Goal: Information Seeking & Learning: Learn about a topic

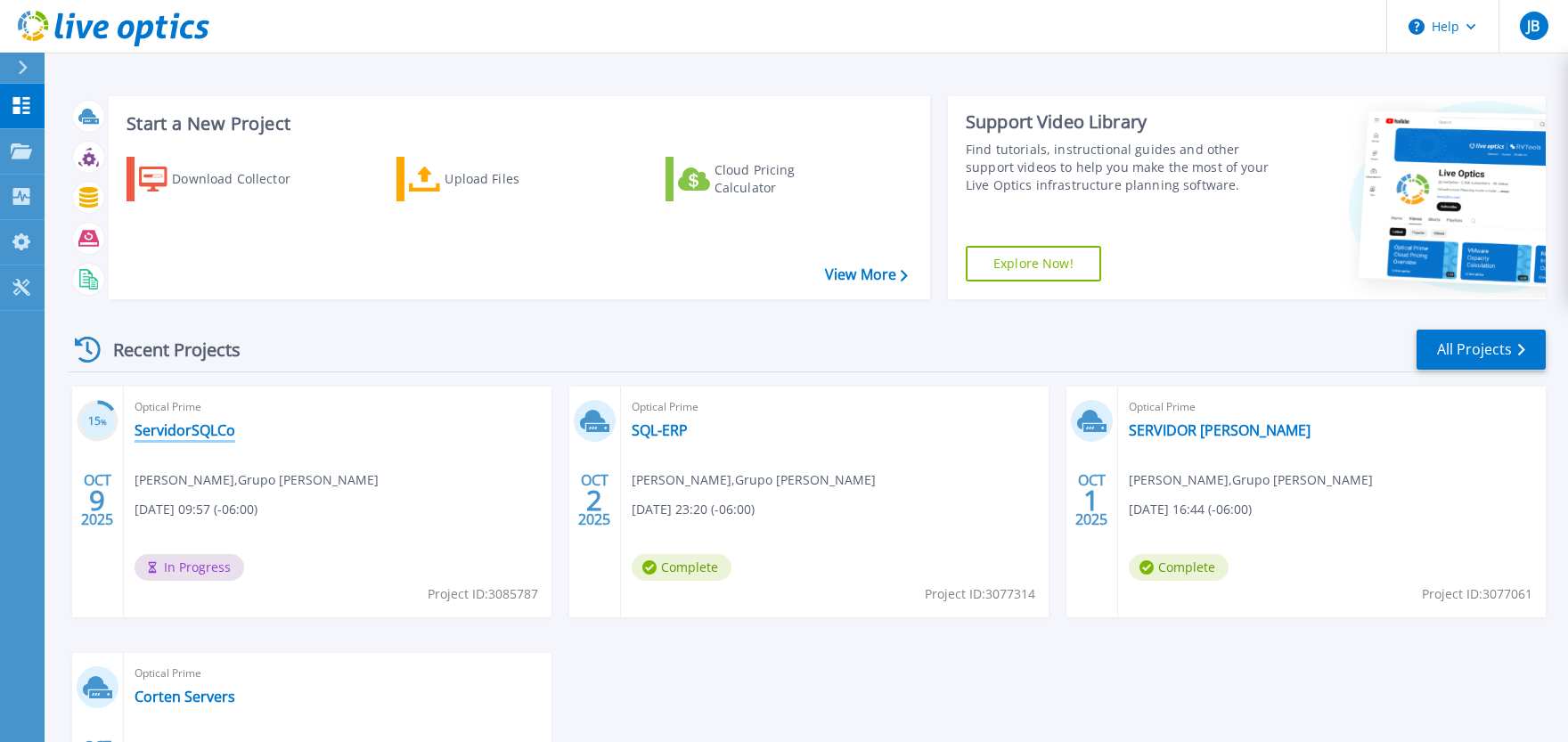
click at [203, 431] on link "ServidorSQLCo" at bounding box center [185, 429] width 101 height 18
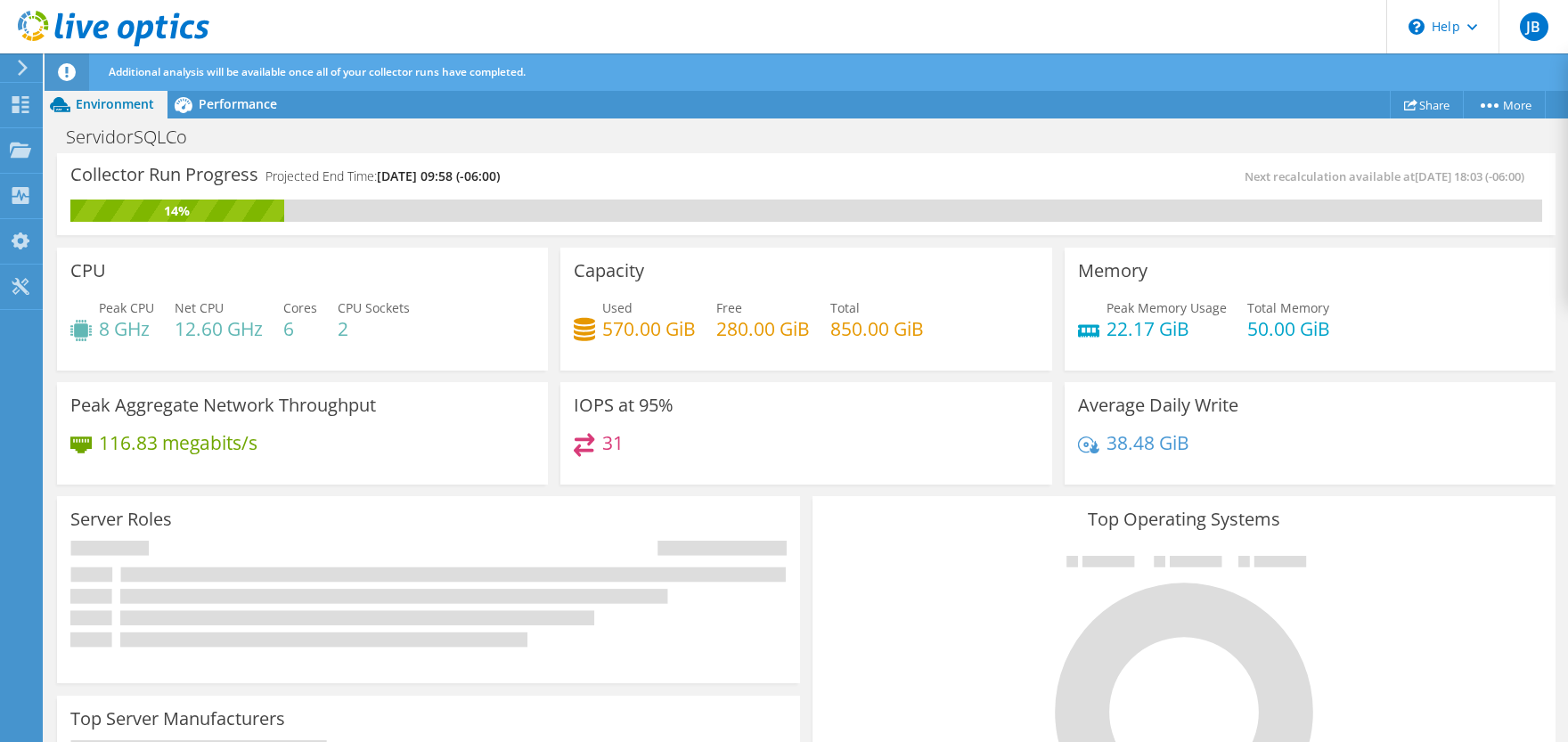
click at [20, 64] on icon at bounding box center [22, 67] width 13 height 16
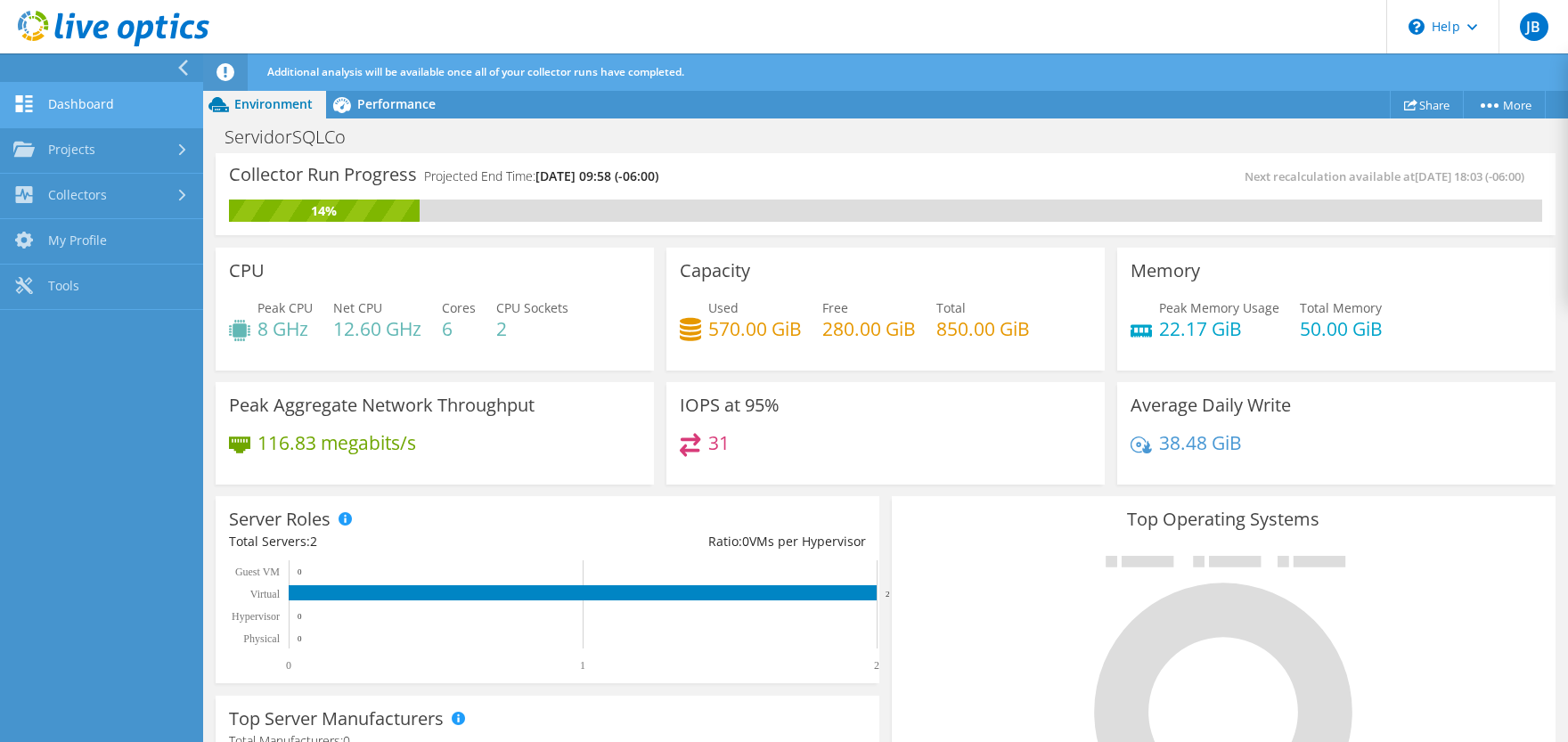
click at [86, 103] on link "Dashboard" at bounding box center [102, 105] width 203 height 45
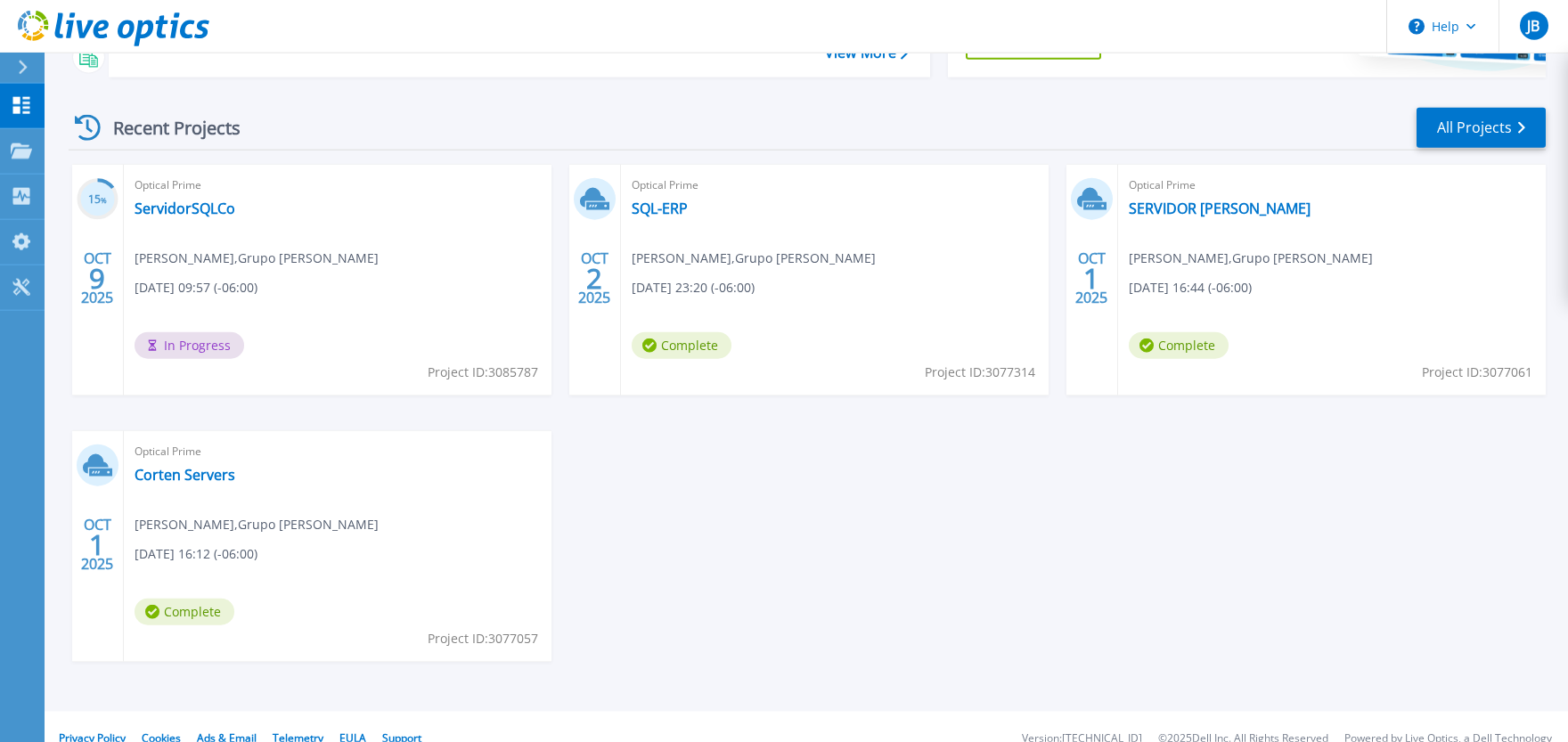
scroll to position [245, 0]
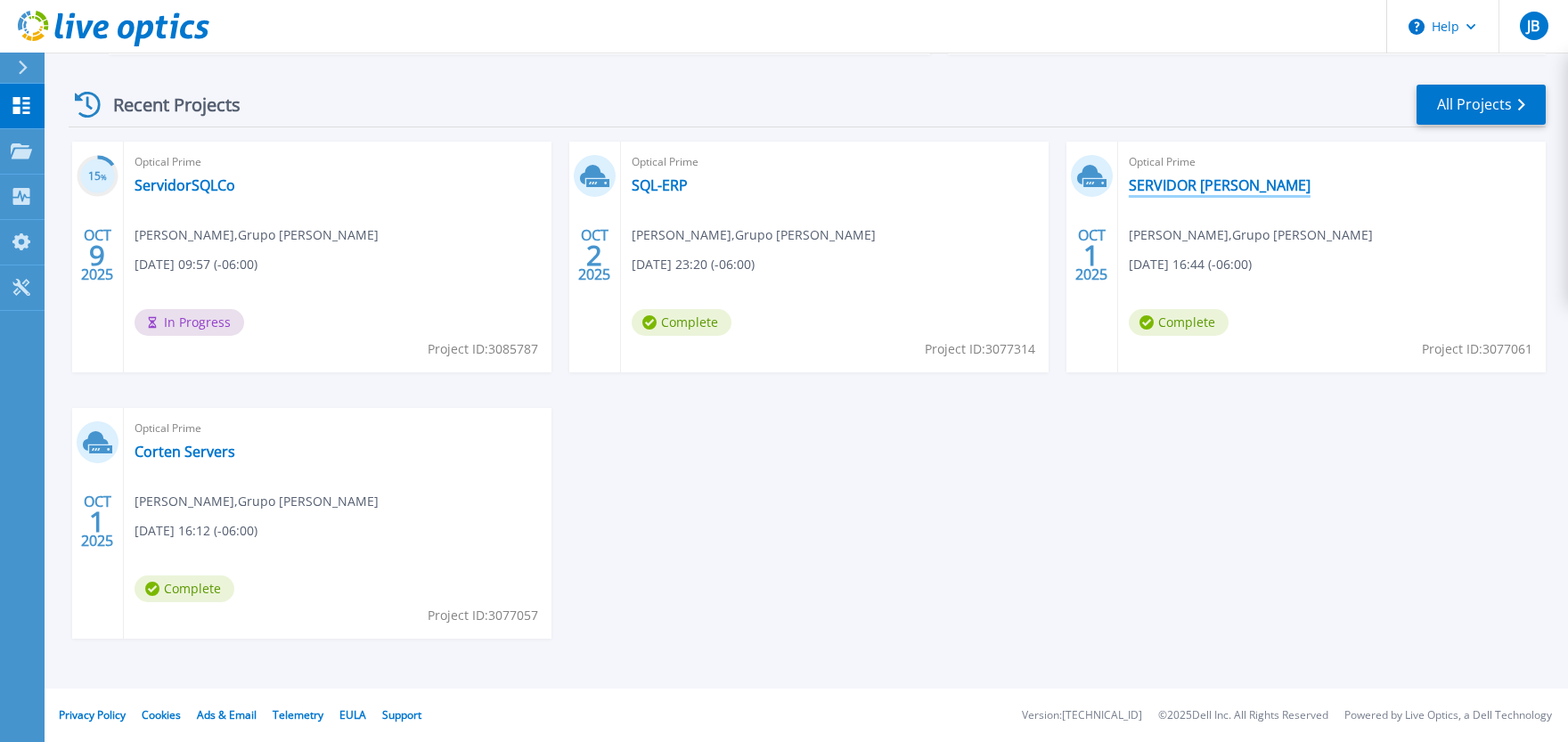
click at [1212, 183] on link "SERVIDOR GUERRERO" at bounding box center [1220, 185] width 182 height 18
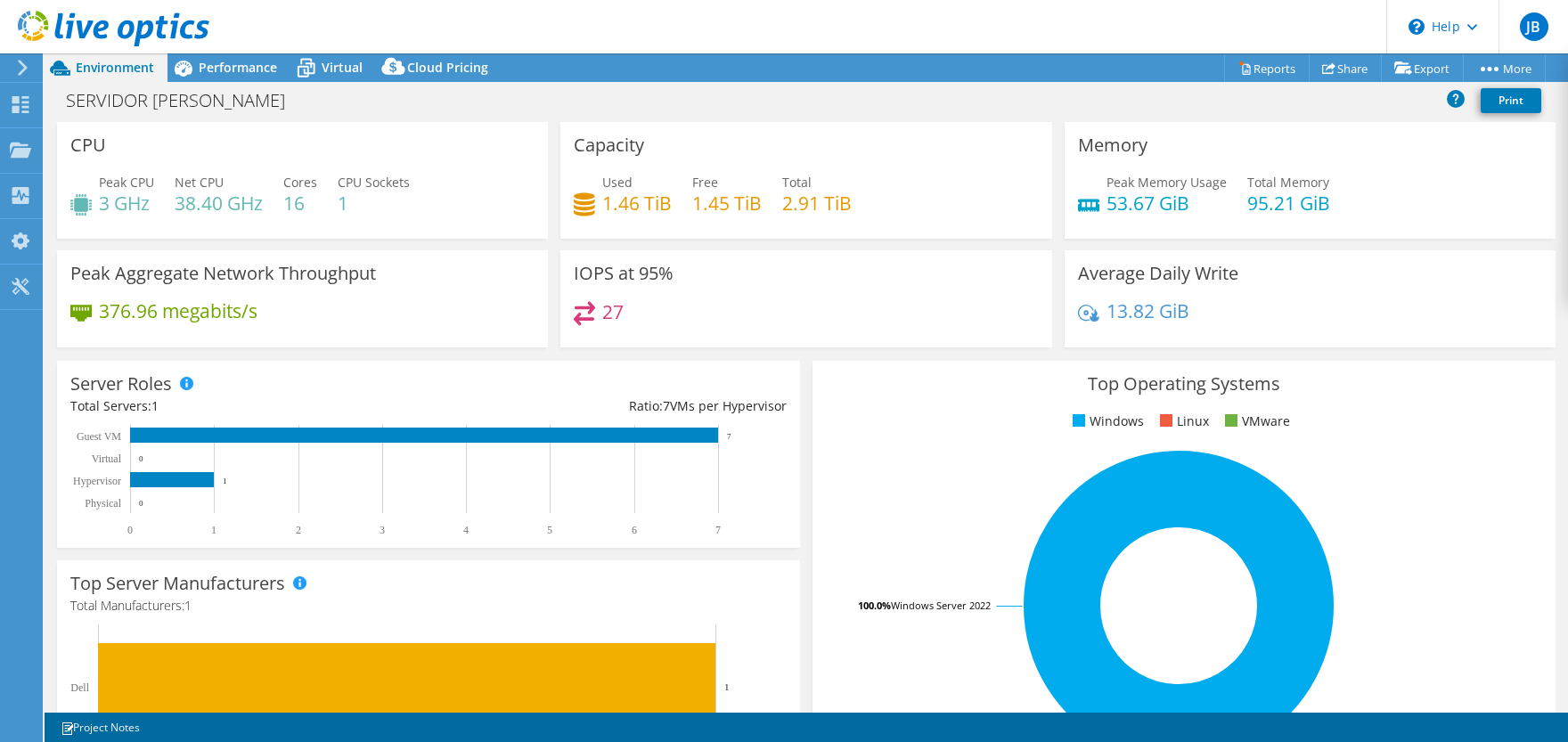
select select "USD"
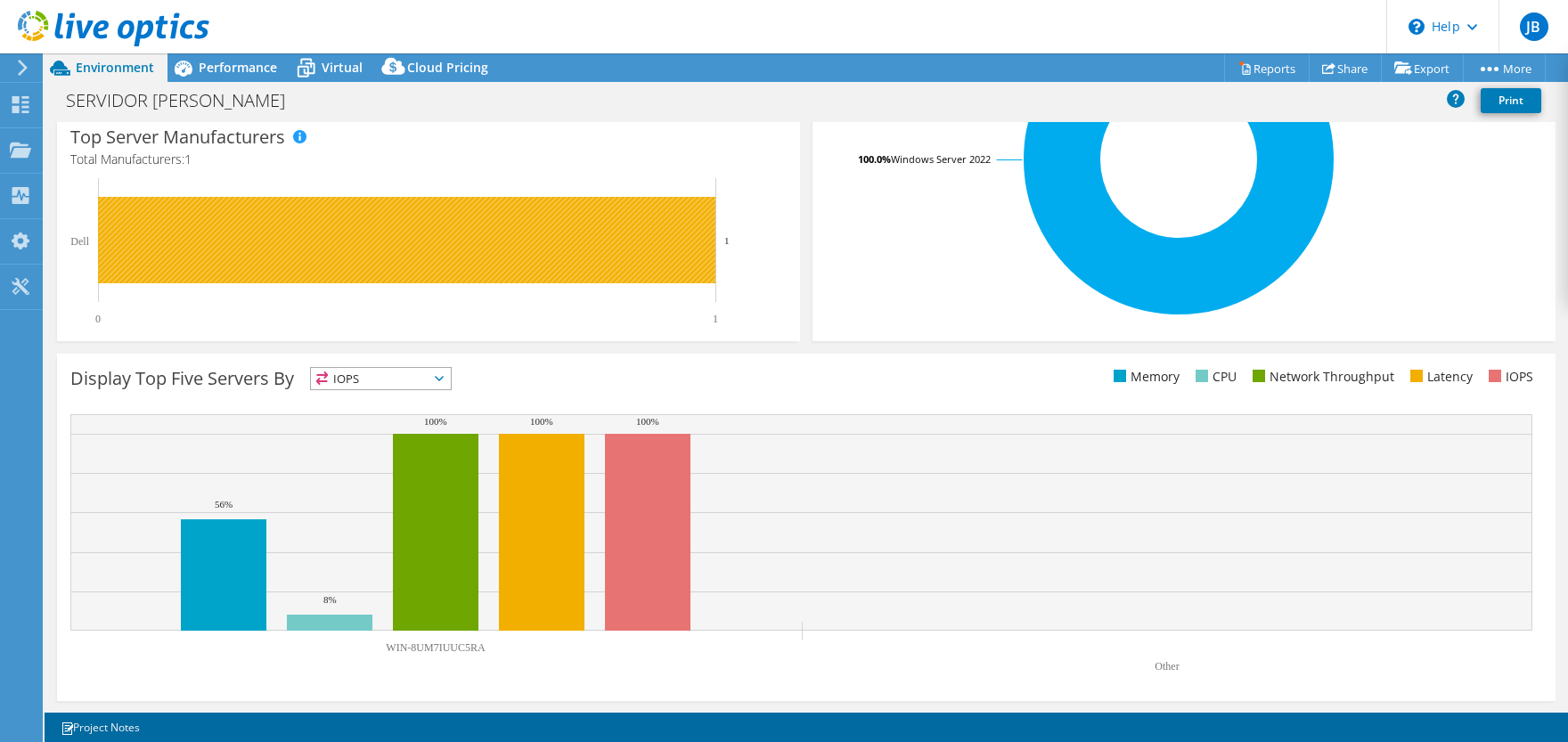
scroll to position [93, 0]
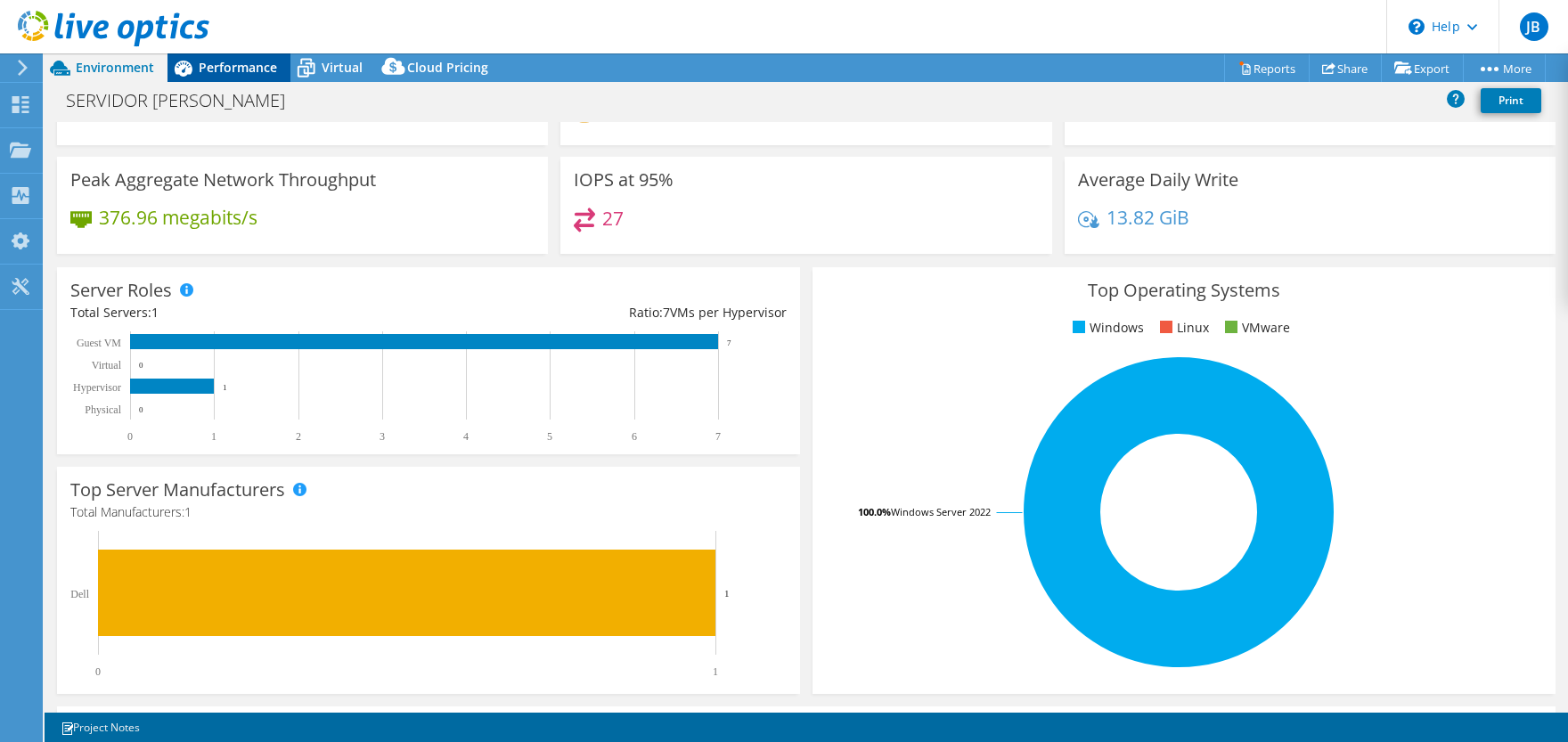
click at [235, 64] on span "Performance" at bounding box center [237, 67] width 78 height 17
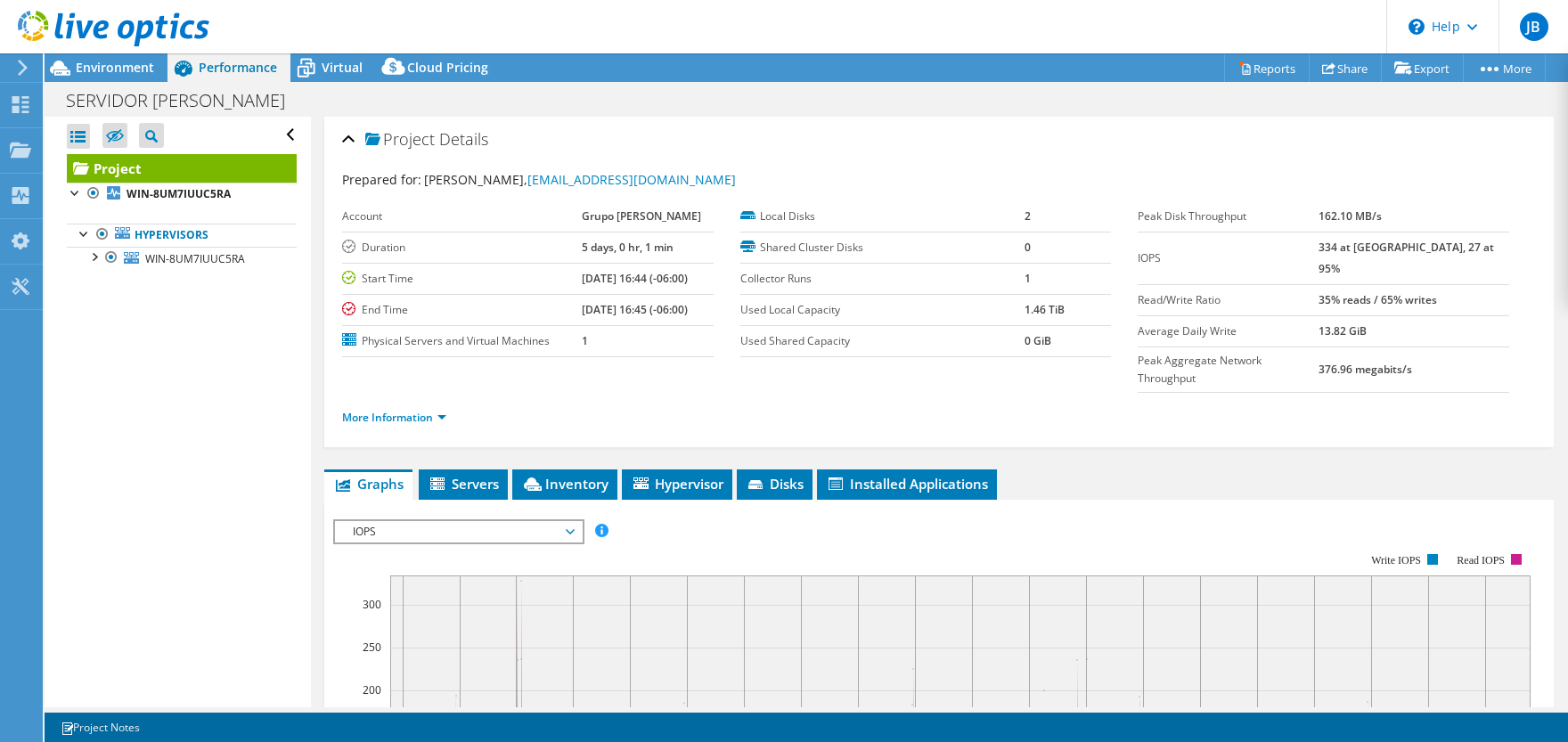
scroll to position [0, 0]
click at [343, 66] on span "Virtual" at bounding box center [342, 67] width 41 height 17
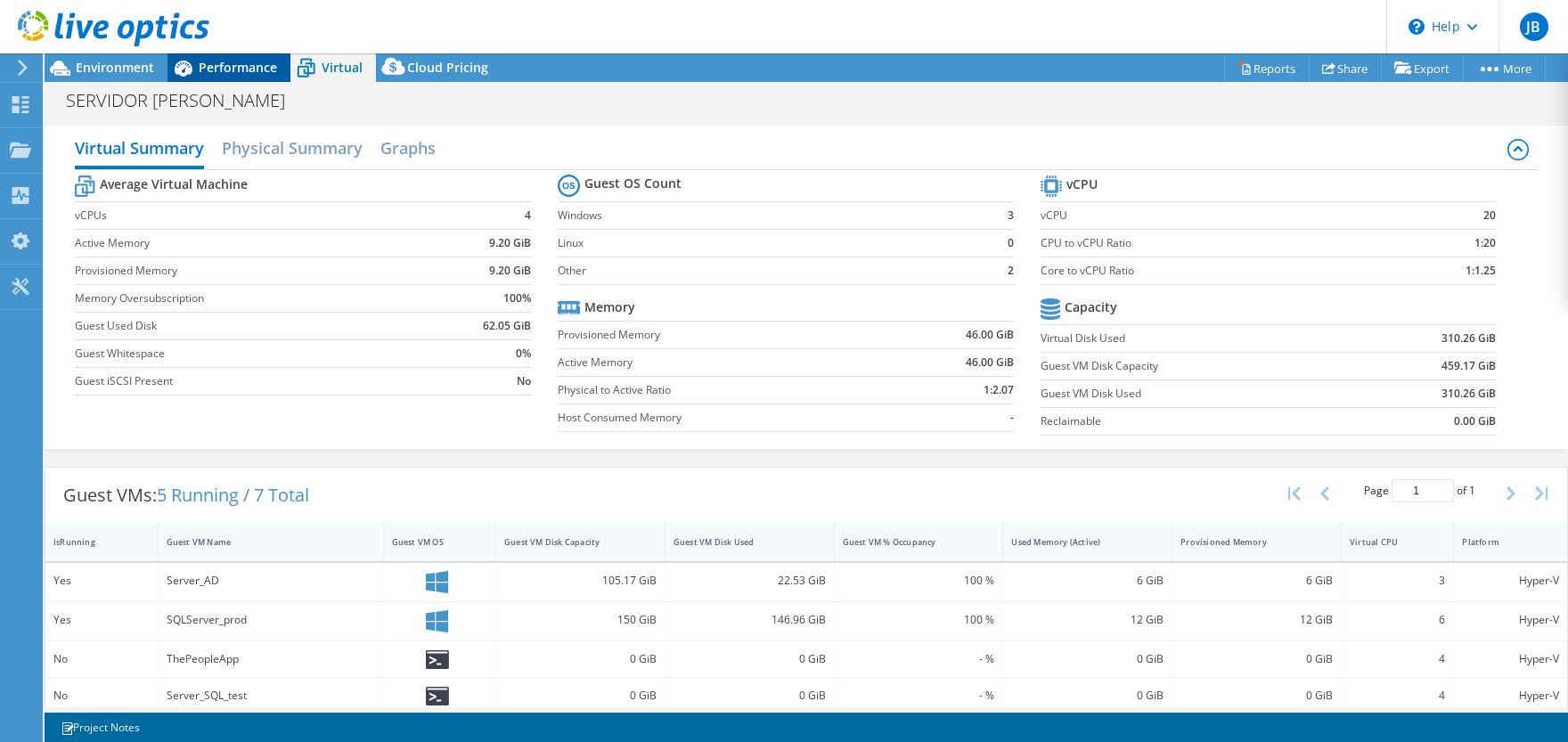
click at [229, 70] on span "Performance" at bounding box center [237, 67] width 78 height 17
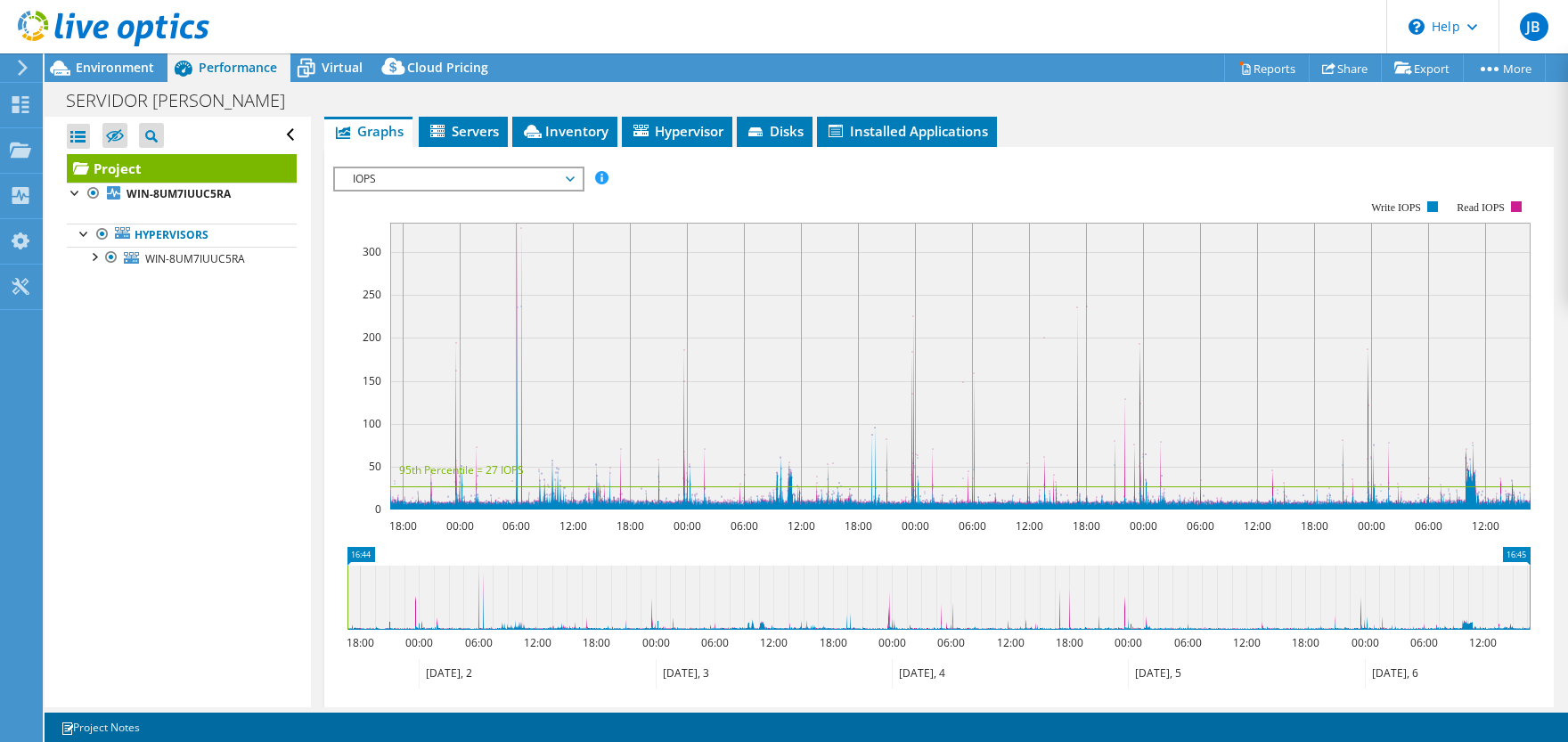
scroll to position [89, 0]
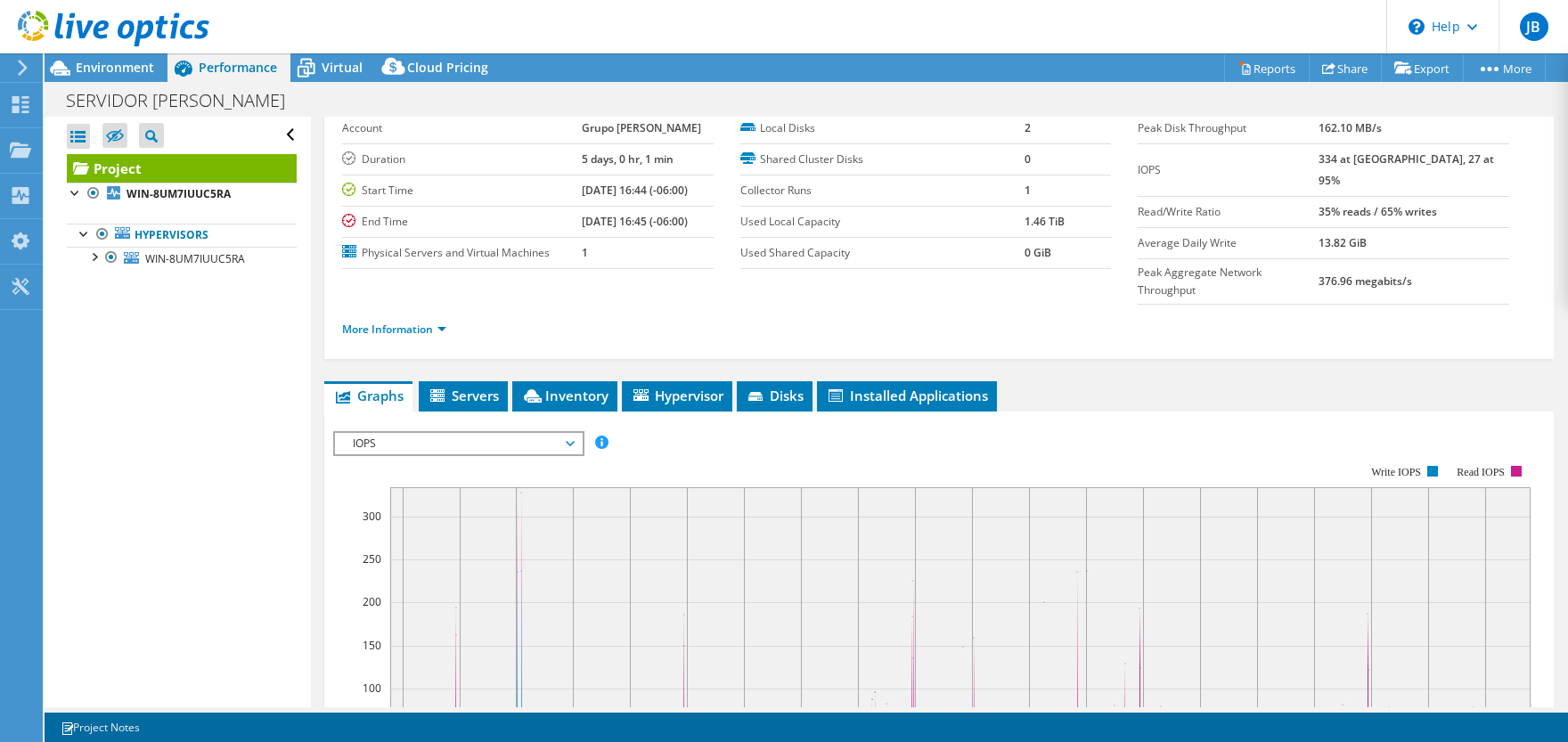
click at [497, 433] on span "IOPS" at bounding box center [458, 443] width 229 height 21
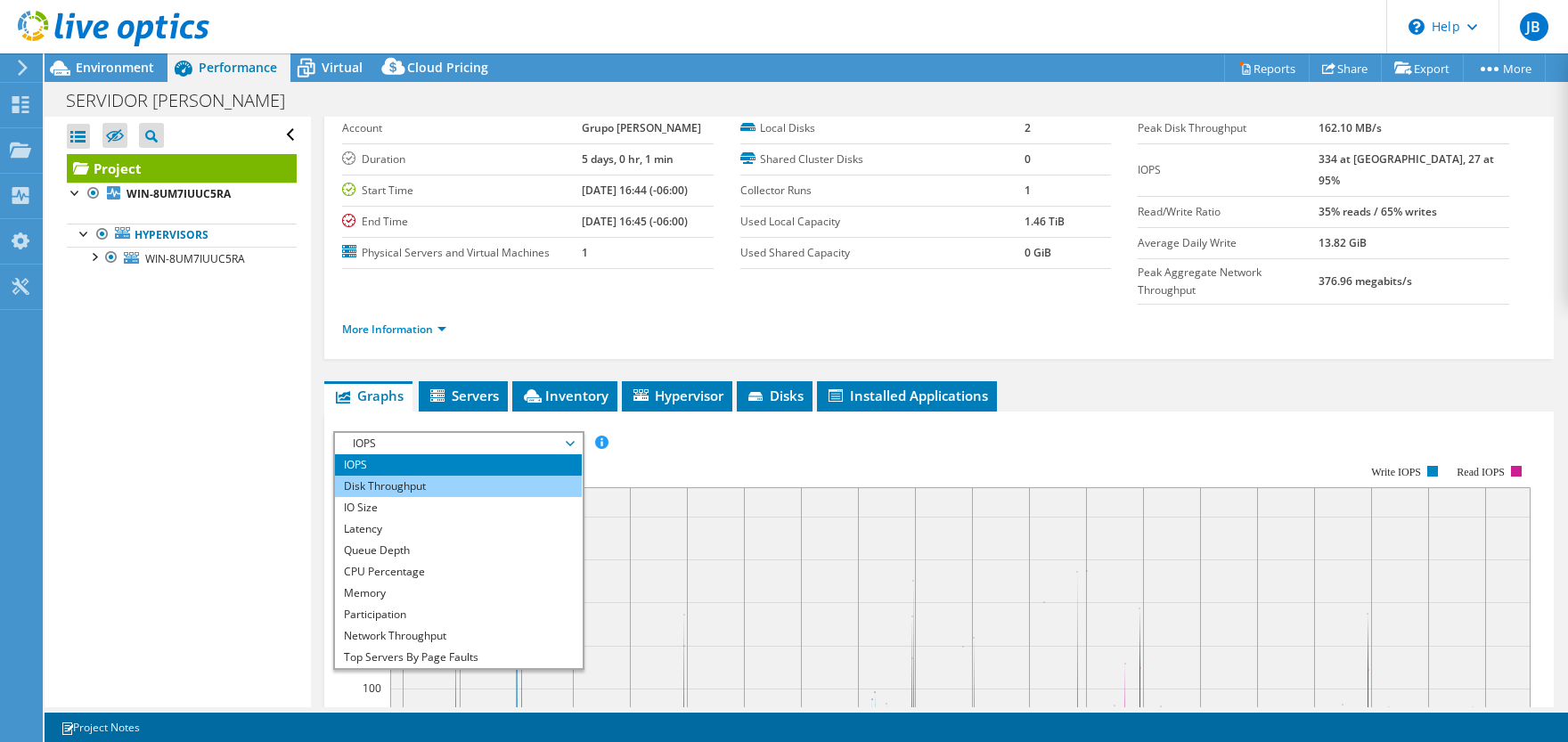
click at [454, 475] on li "Disk Throughput" at bounding box center [458, 485] width 247 height 21
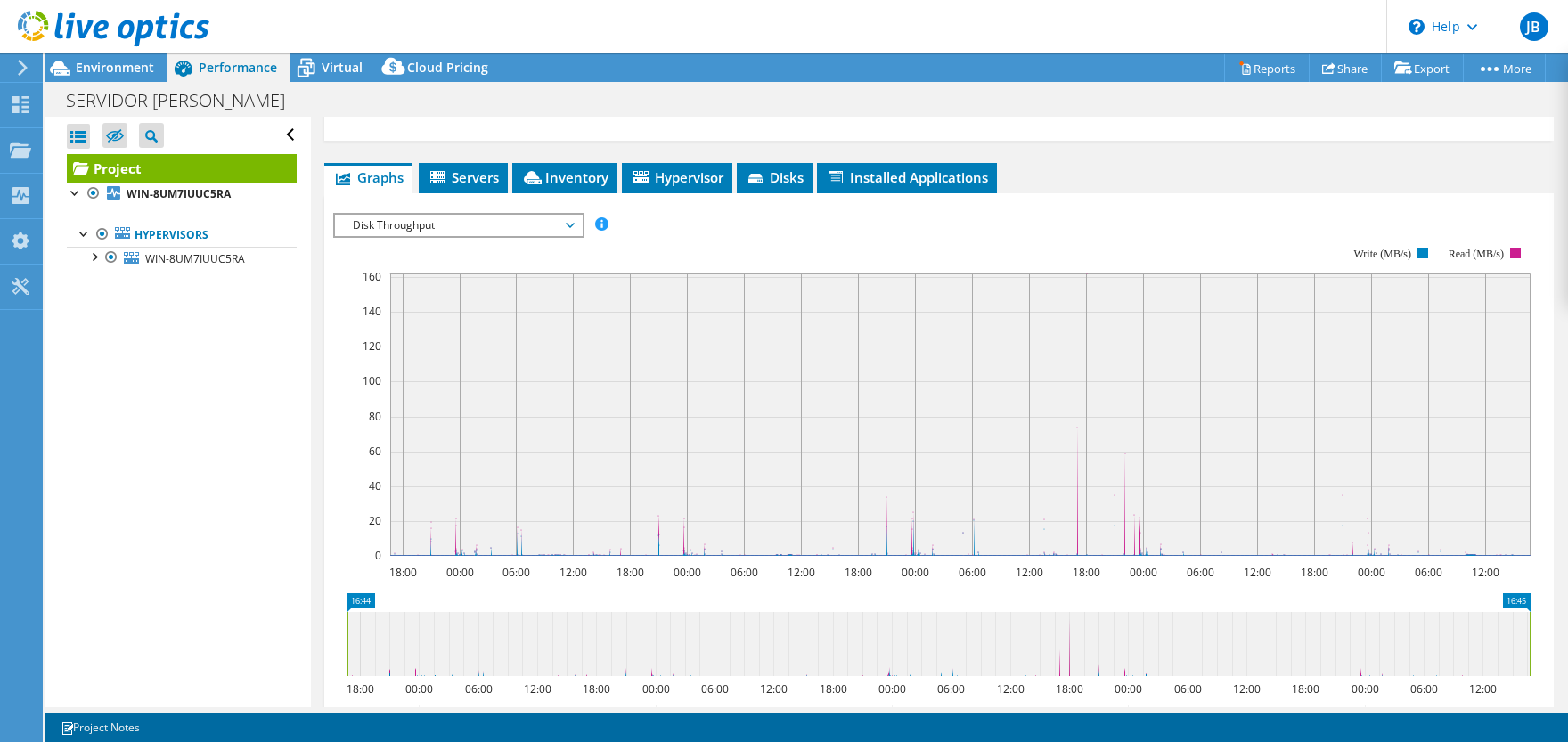
scroll to position [265, 0]
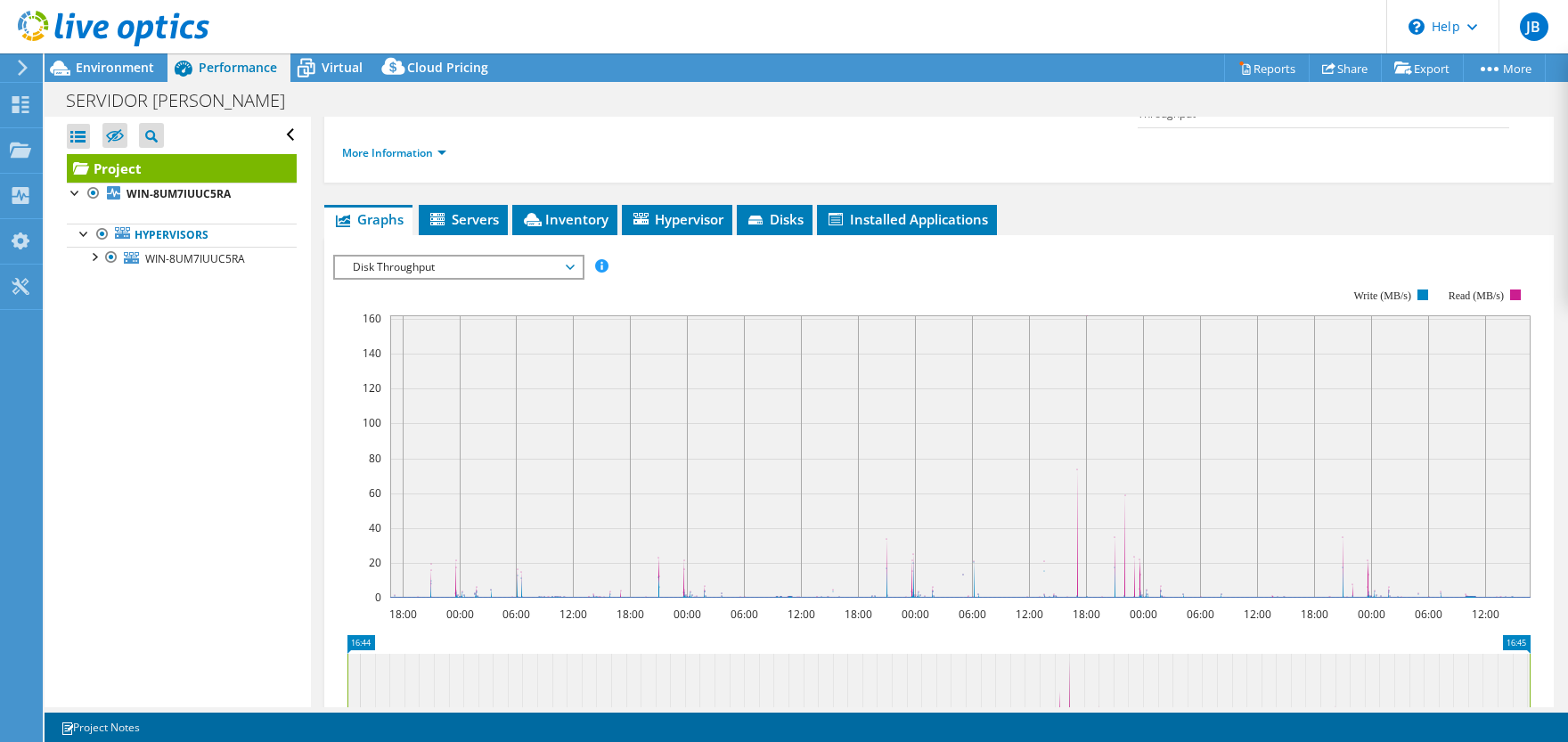
click at [464, 257] on span "Disk Throughput" at bounding box center [458, 267] width 229 height 21
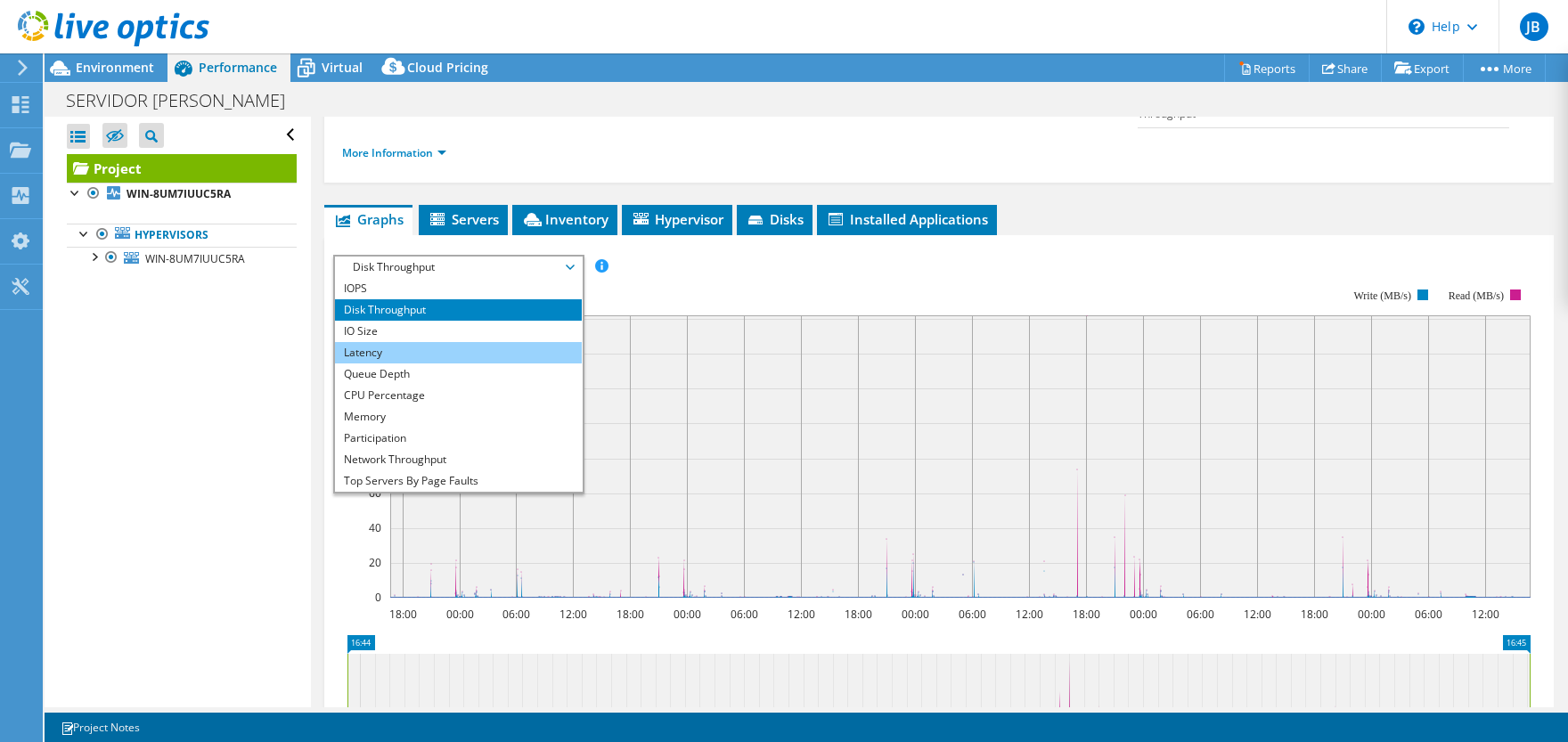
click at [419, 342] on li "Latency" at bounding box center [458, 353] width 247 height 21
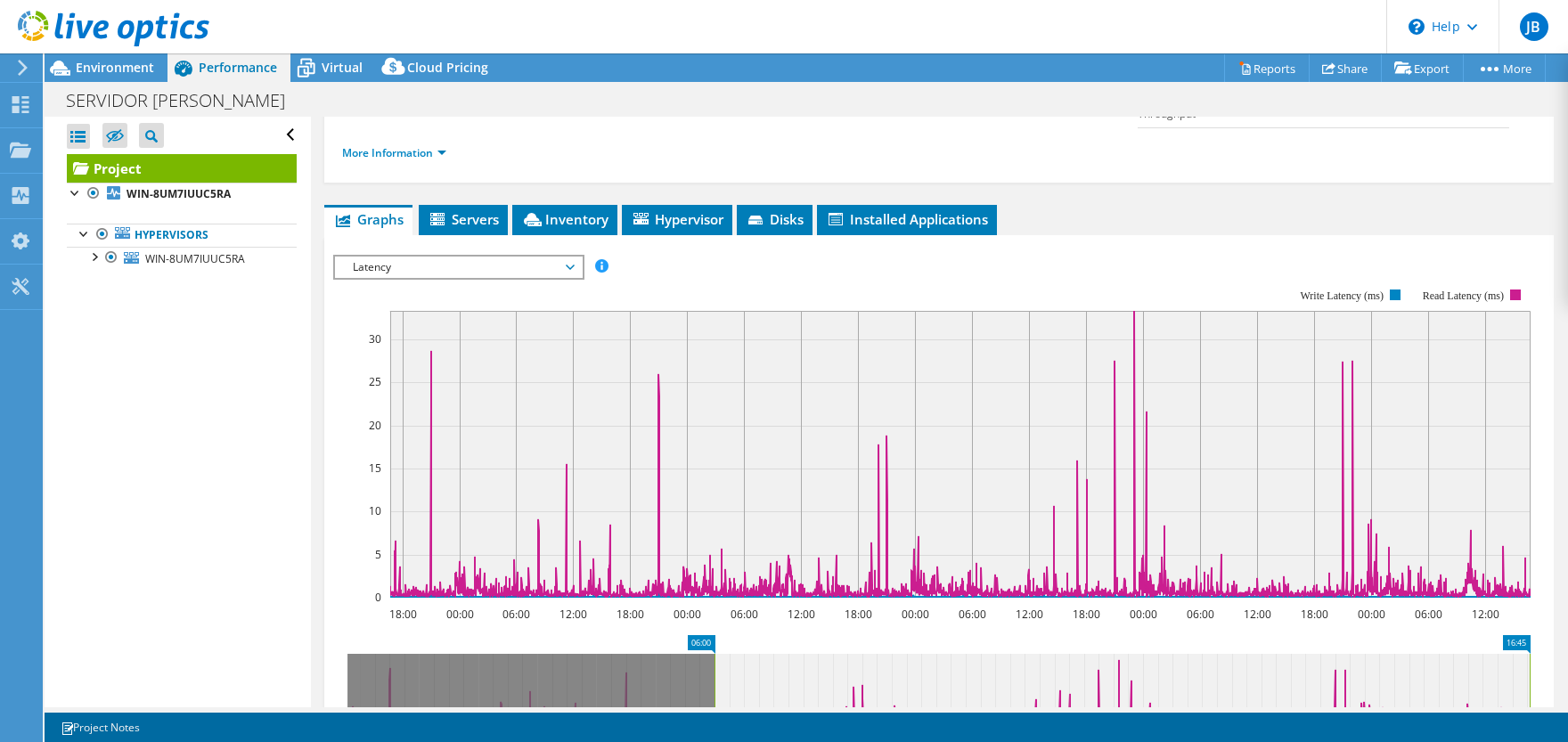
drag, startPoint x: 350, startPoint y: 642, endPoint x: 718, endPoint y: 652, distance: 368.1
click at [718, 653] on rect at bounding box center [715, 685] width 7 height 64
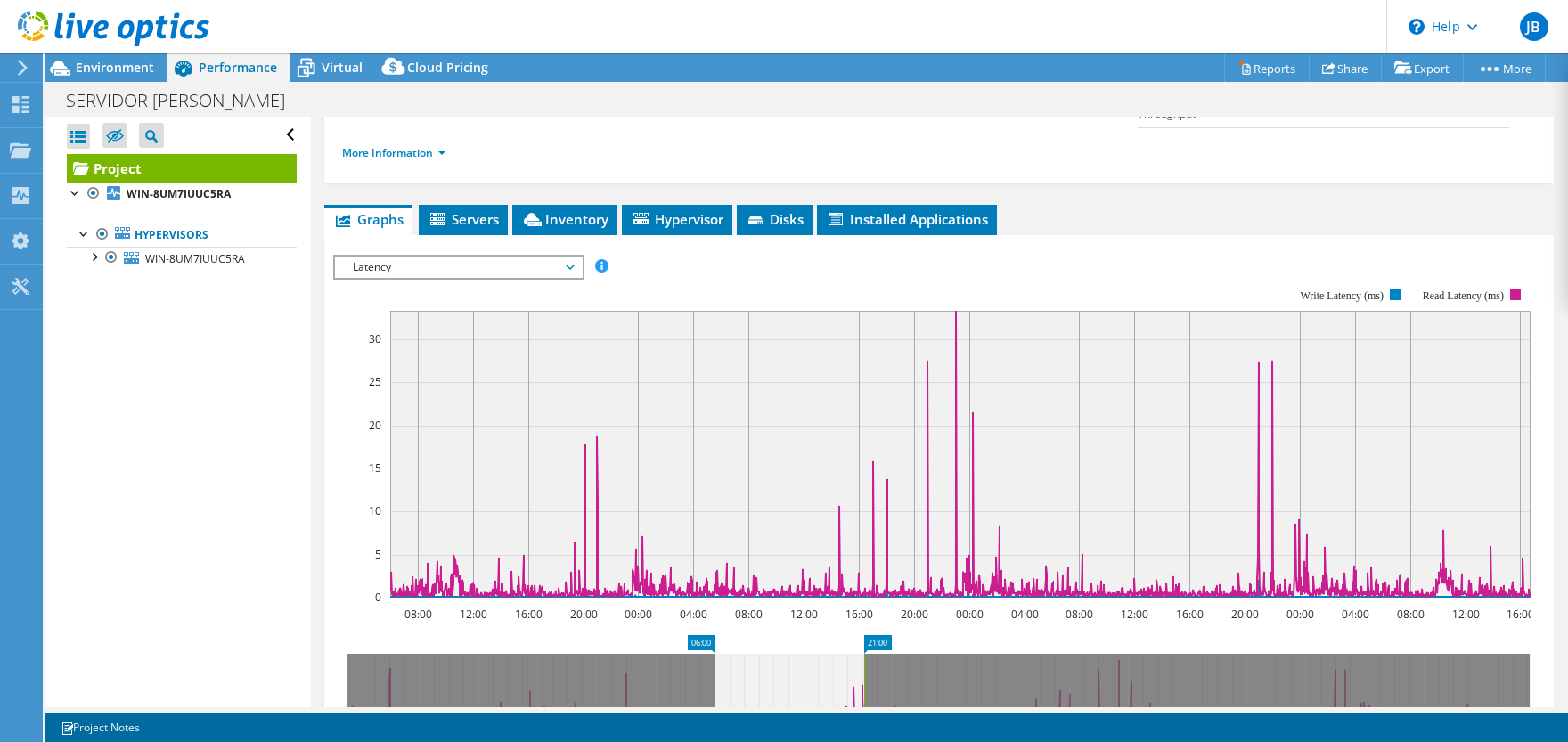
drag, startPoint x: 1531, startPoint y: 628, endPoint x: 865, endPoint y: 632, distance: 666.0
click at [865, 653] on rect at bounding box center [864, 685] width 7 height 64
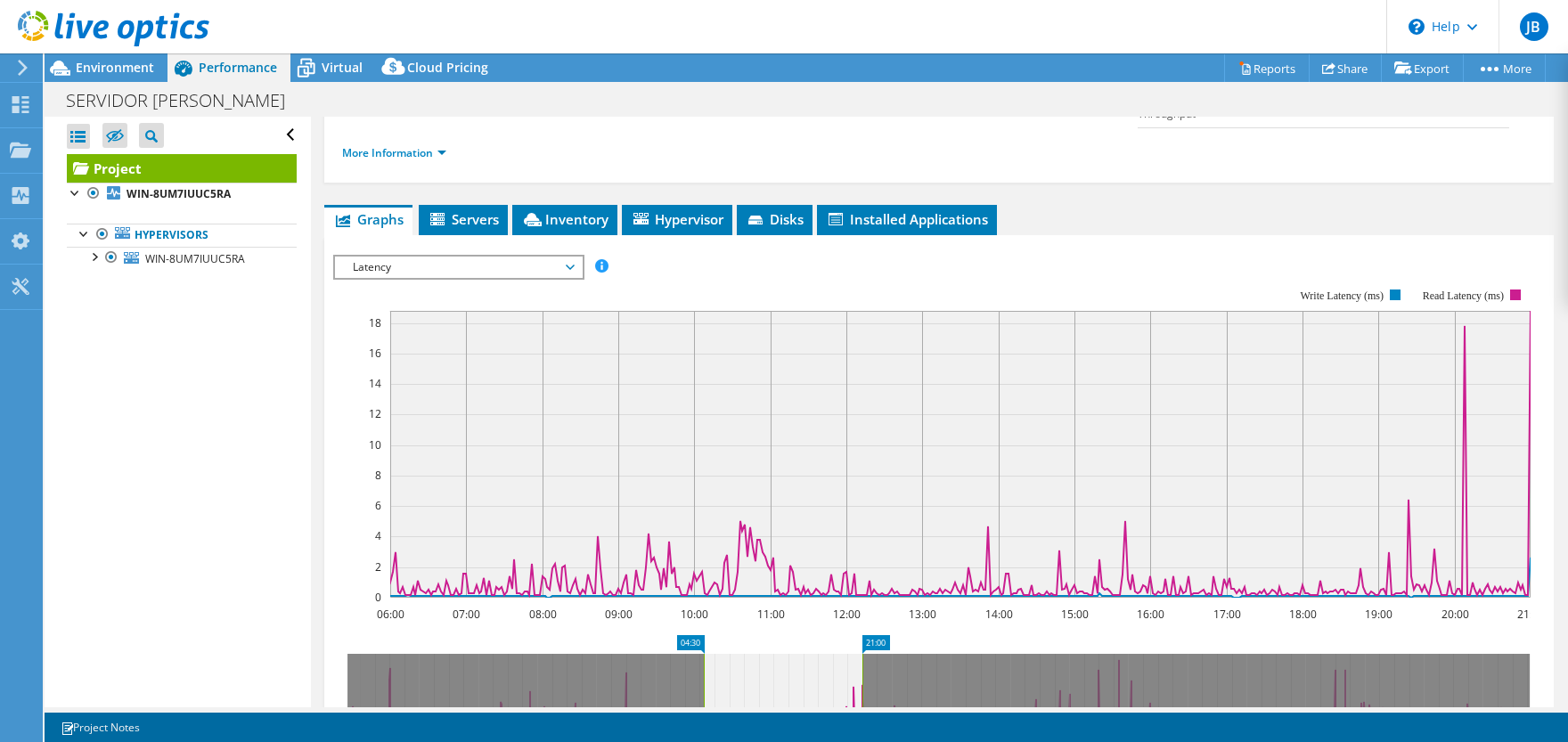
drag, startPoint x: 712, startPoint y: 634, endPoint x: 701, endPoint y: 635, distance: 11.0
click at [701, 653] on rect at bounding box center [704, 685] width 7 height 64
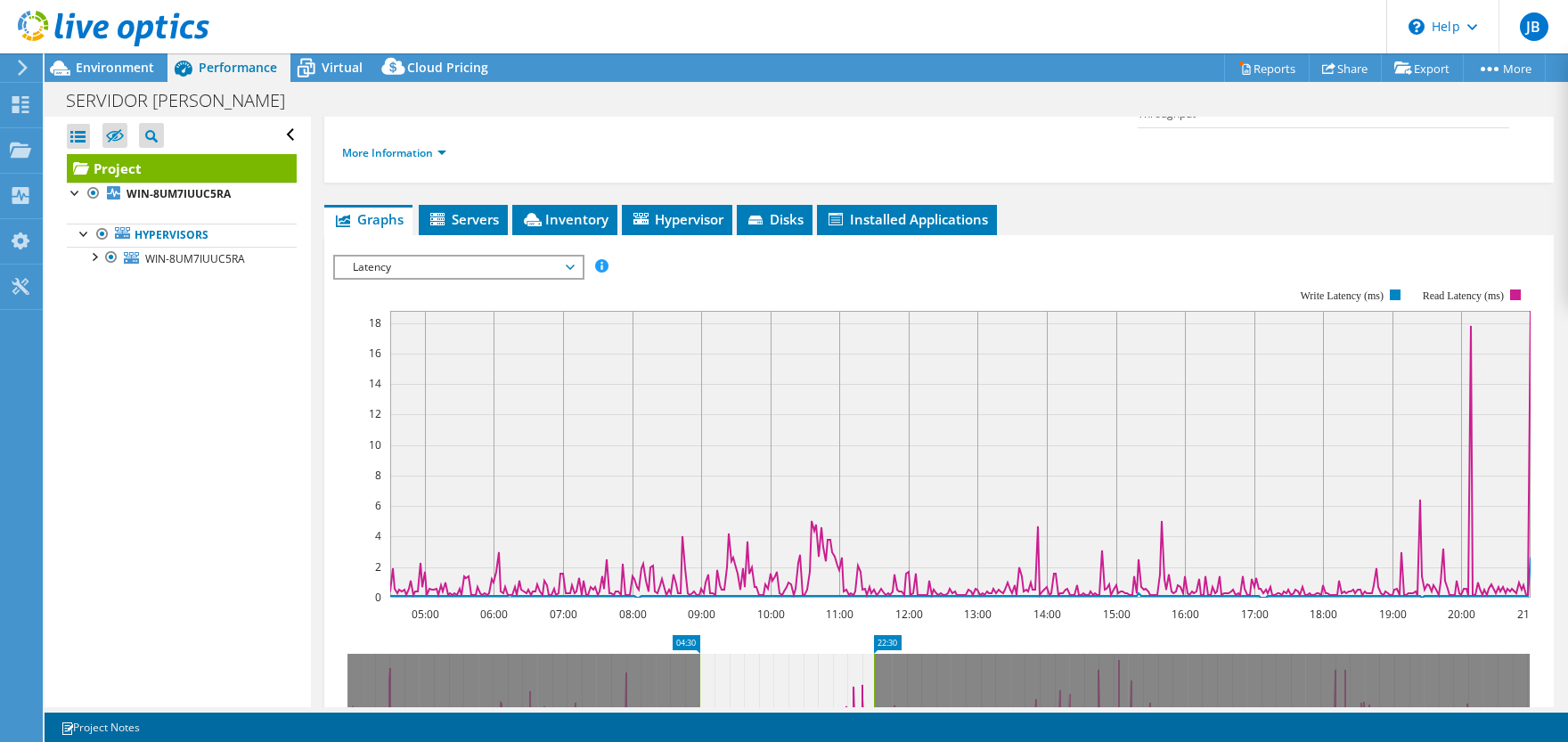
drag, startPoint x: 863, startPoint y: 640, endPoint x: 875, endPoint y: 640, distance: 12.0
click at [875, 653] on rect at bounding box center [874, 685] width 7 height 64
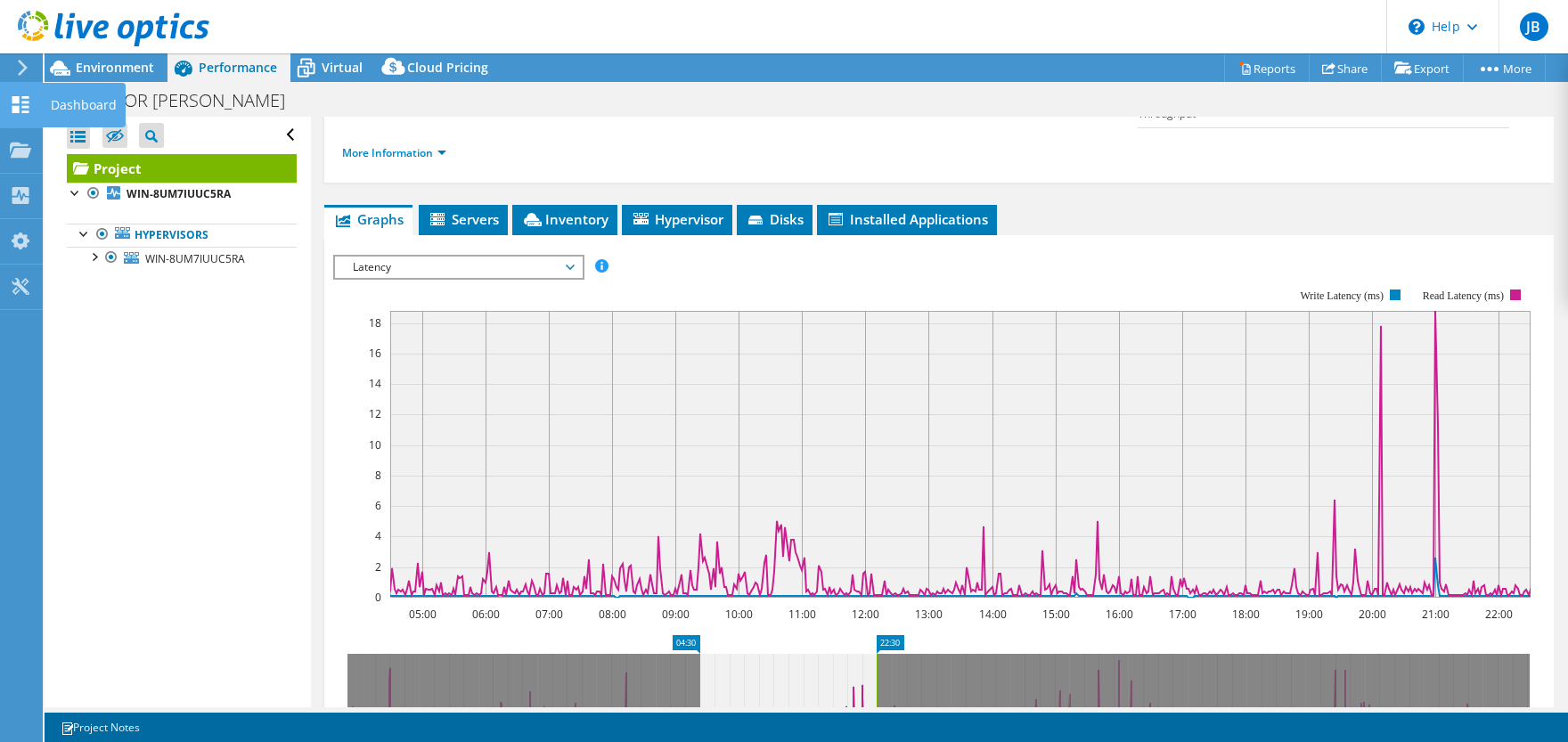
click at [21, 102] on icon at bounding box center [20, 104] width 21 height 17
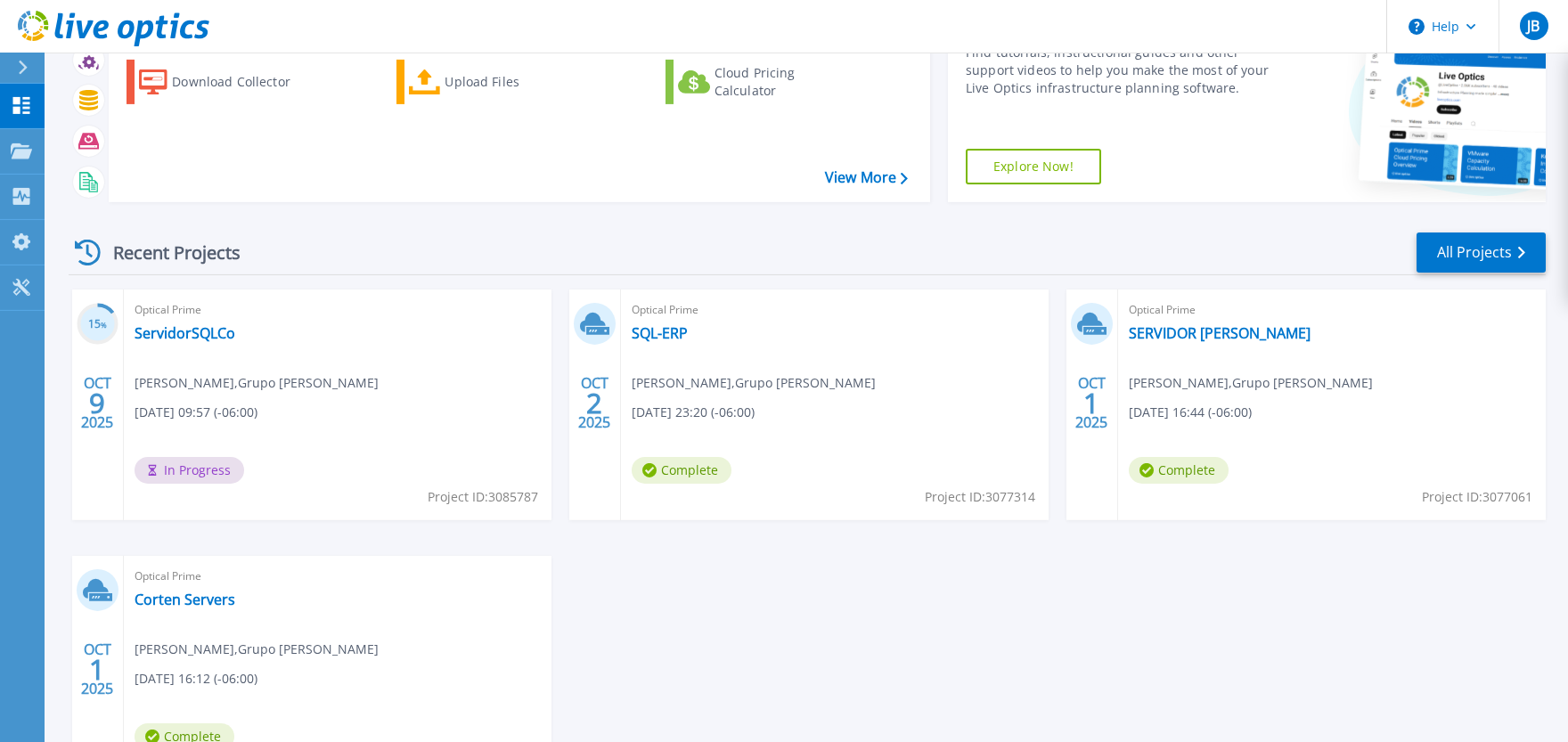
scroll to position [196, 0]
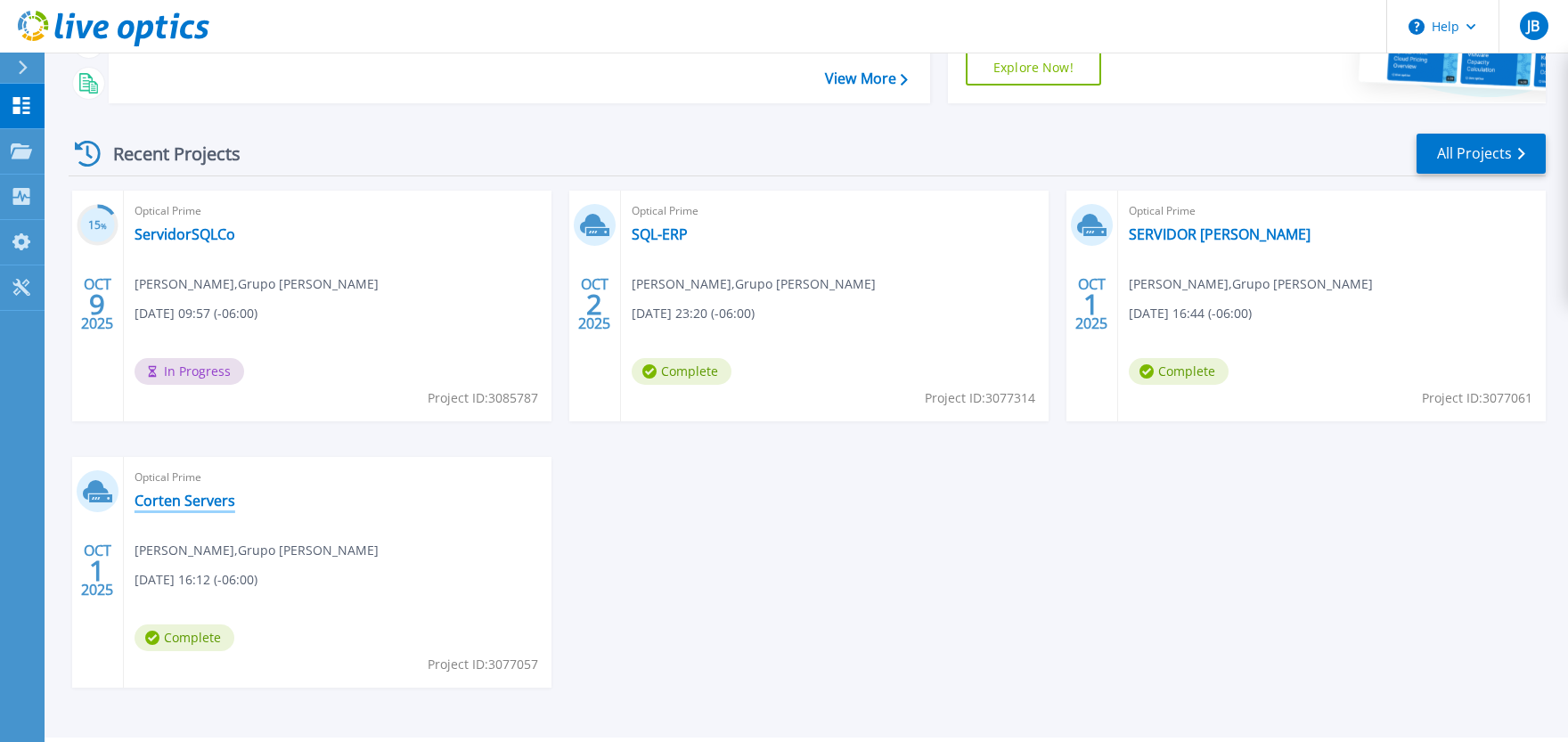
click at [171, 496] on link "Corten Servers" at bounding box center [185, 500] width 101 height 18
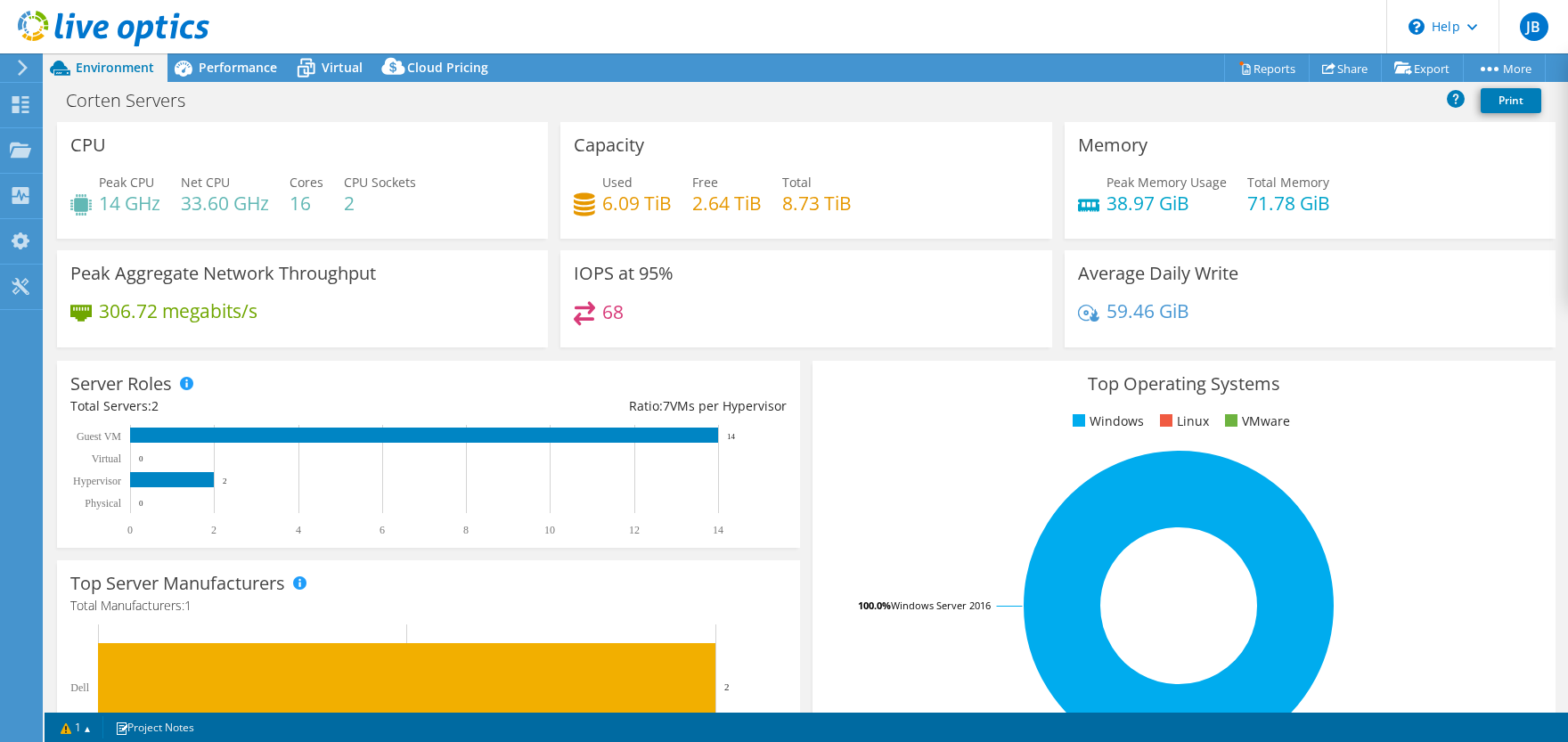
select select "USD"
click at [226, 62] on span "Performance" at bounding box center [237, 67] width 78 height 17
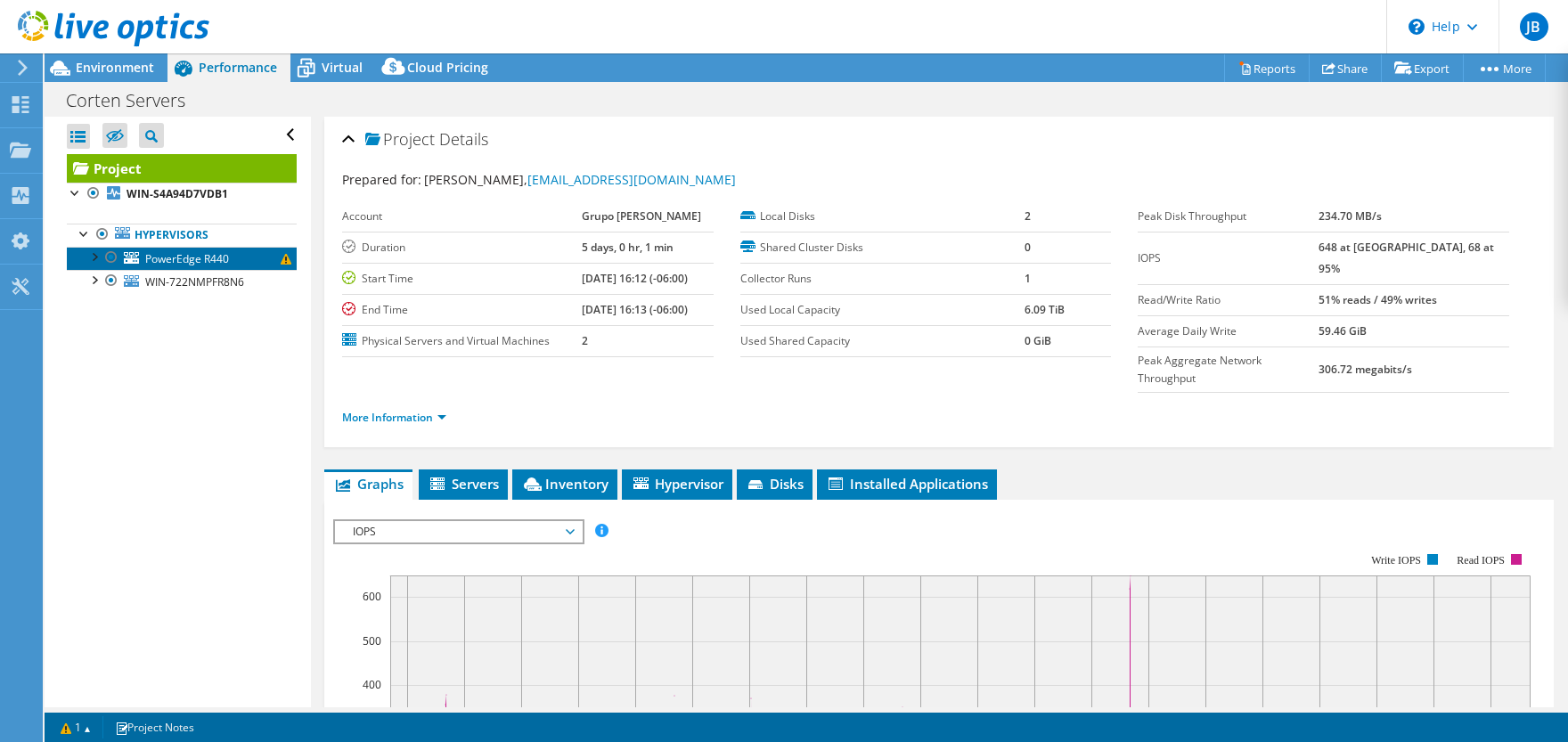
click at [199, 259] on span "PowerEdge R440" at bounding box center [187, 258] width 84 height 15
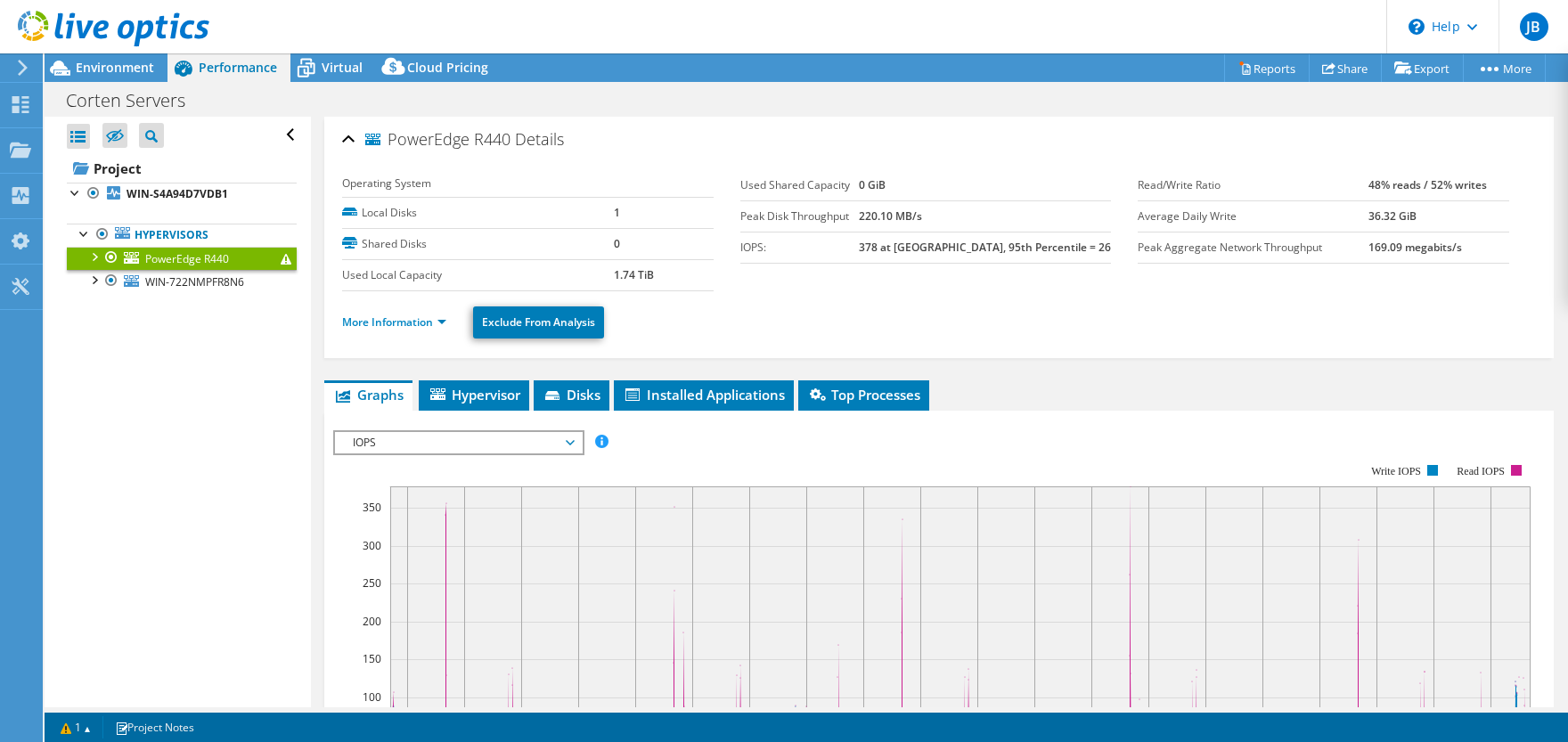
click at [95, 254] on div at bounding box center [93, 255] width 18 height 18
click at [111, 302] on div at bounding box center [102, 301] width 18 height 18
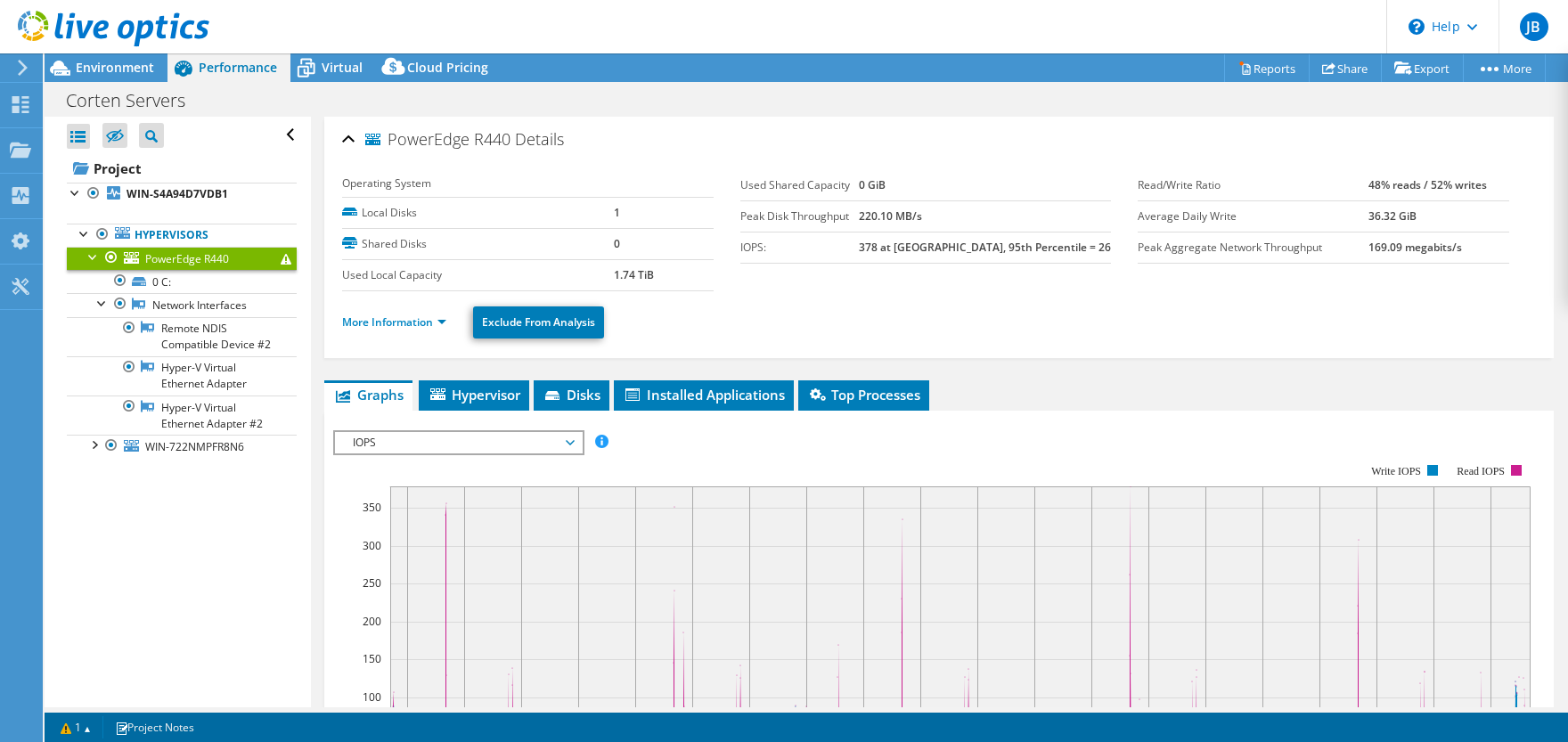
click at [248, 260] on link "PowerEdge R440" at bounding box center [181, 257] width 230 height 23
click at [440, 321] on link "More Information" at bounding box center [394, 322] width 104 height 15
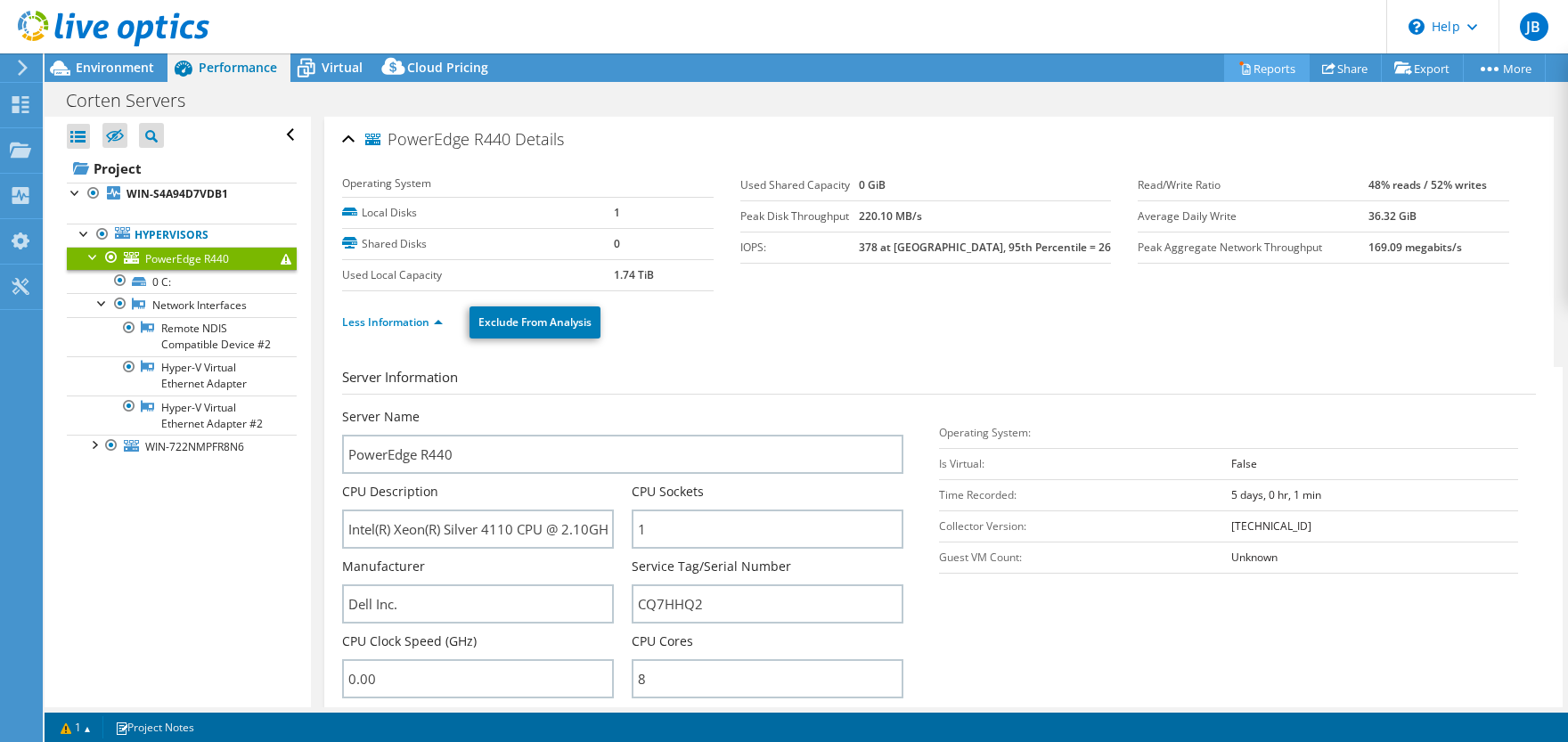
click at [1265, 64] on link "Reports" at bounding box center [1267, 68] width 86 height 28
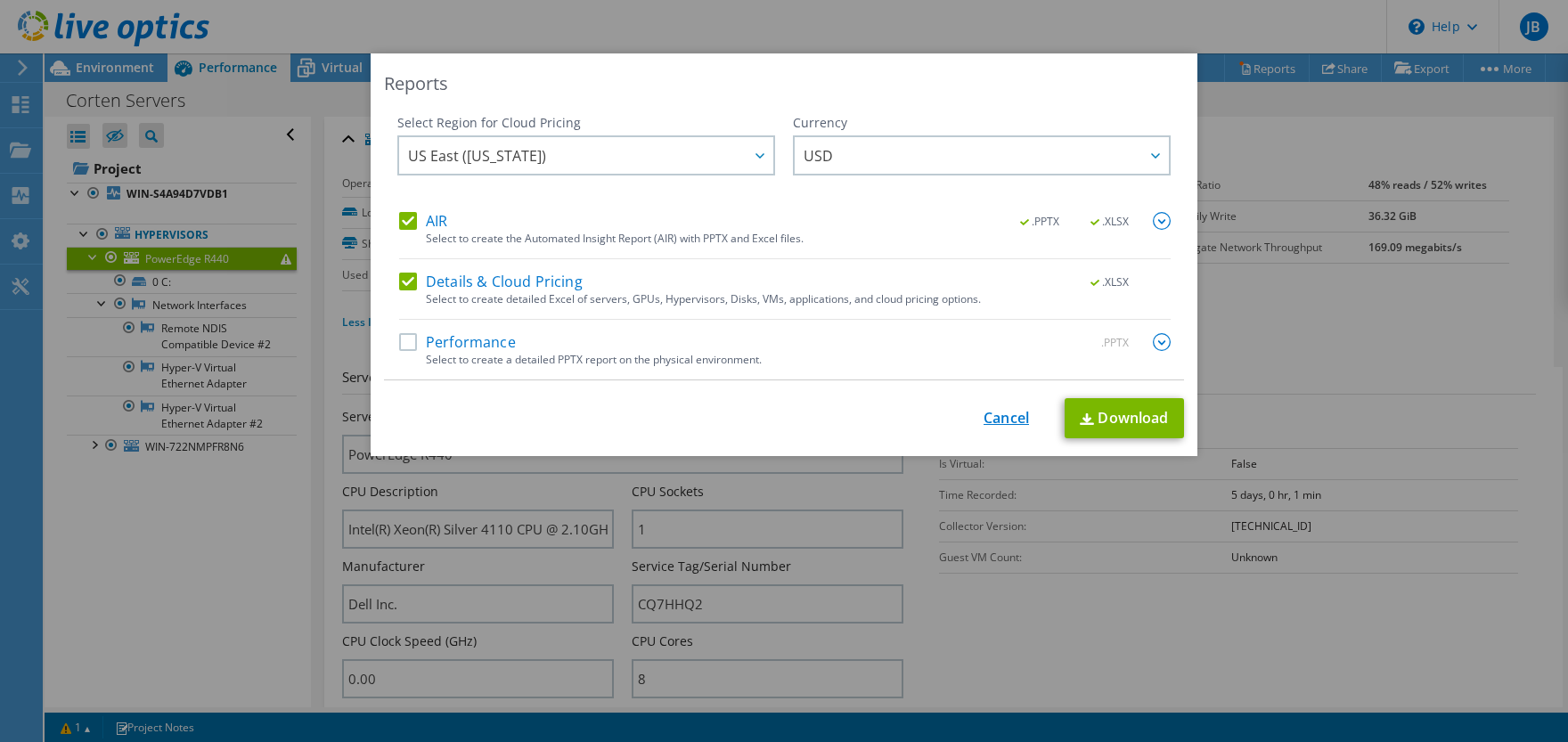
click at [999, 417] on link "Cancel" at bounding box center [1006, 418] width 45 height 17
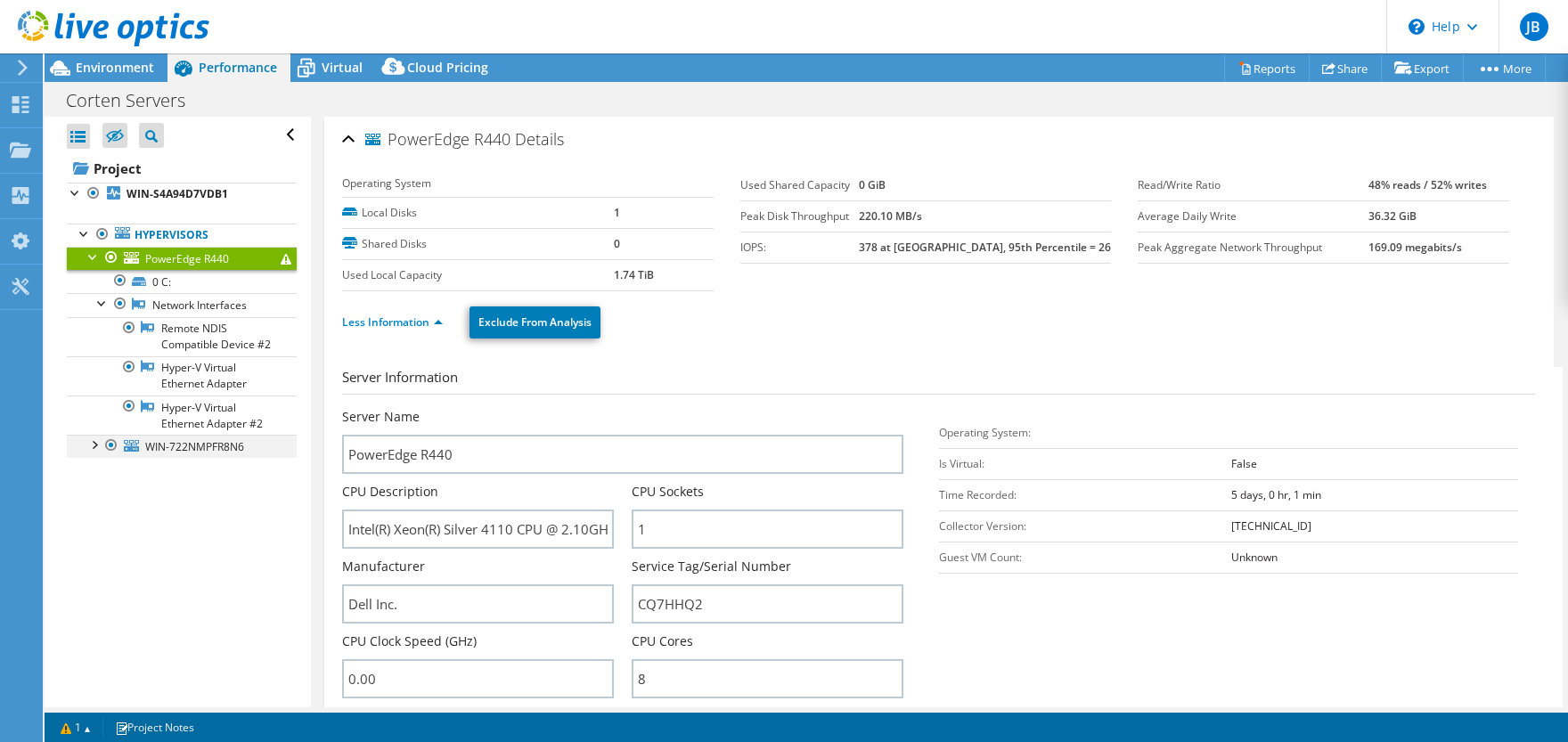
click at [94, 441] on div at bounding box center [93, 443] width 18 height 18
click at [103, 494] on div at bounding box center [102, 490] width 18 height 18
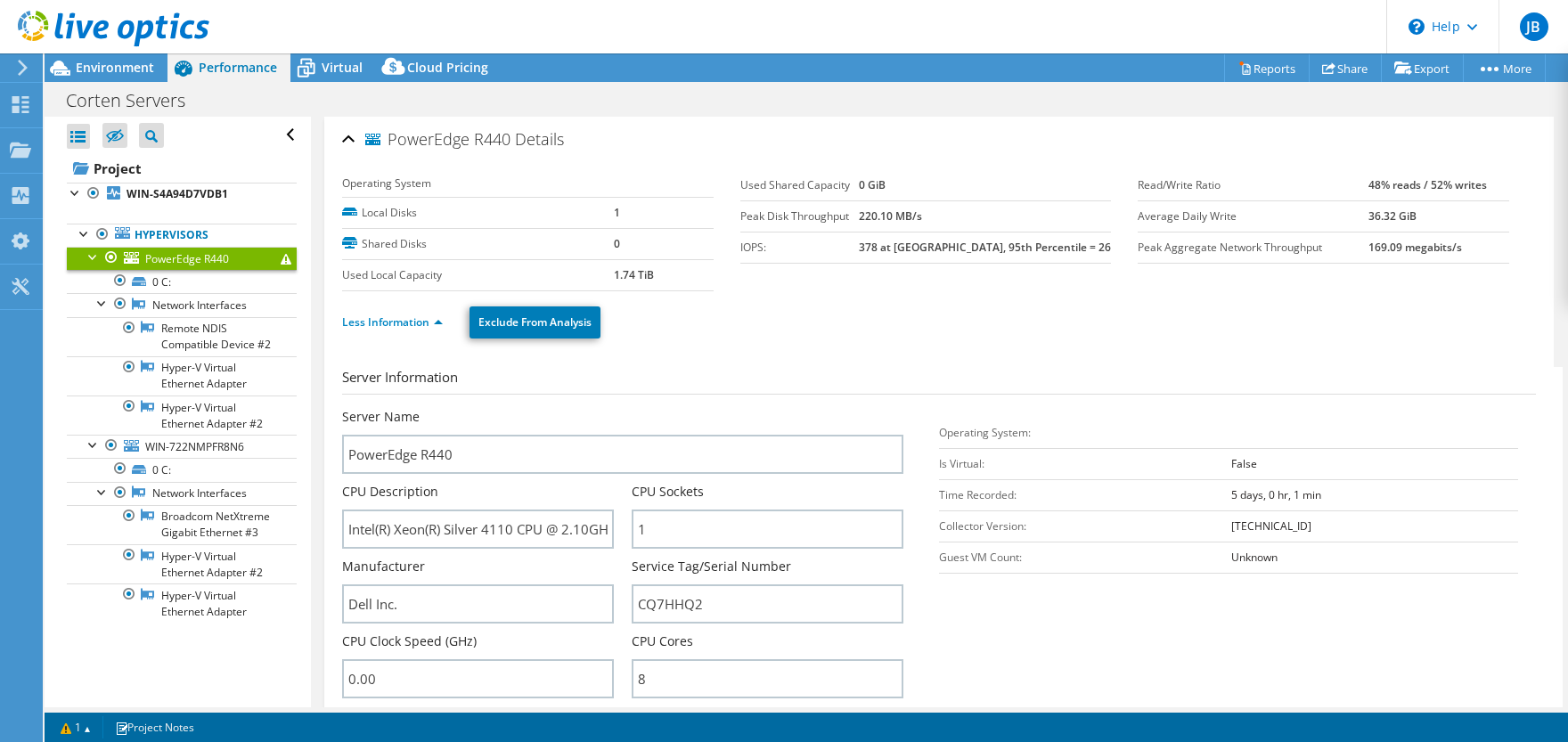
click at [195, 257] on span "PowerEdge R440" at bounding box center [187, 258] width 84 height 15
